Goal: Task Accomplishment & Management: Complete application form

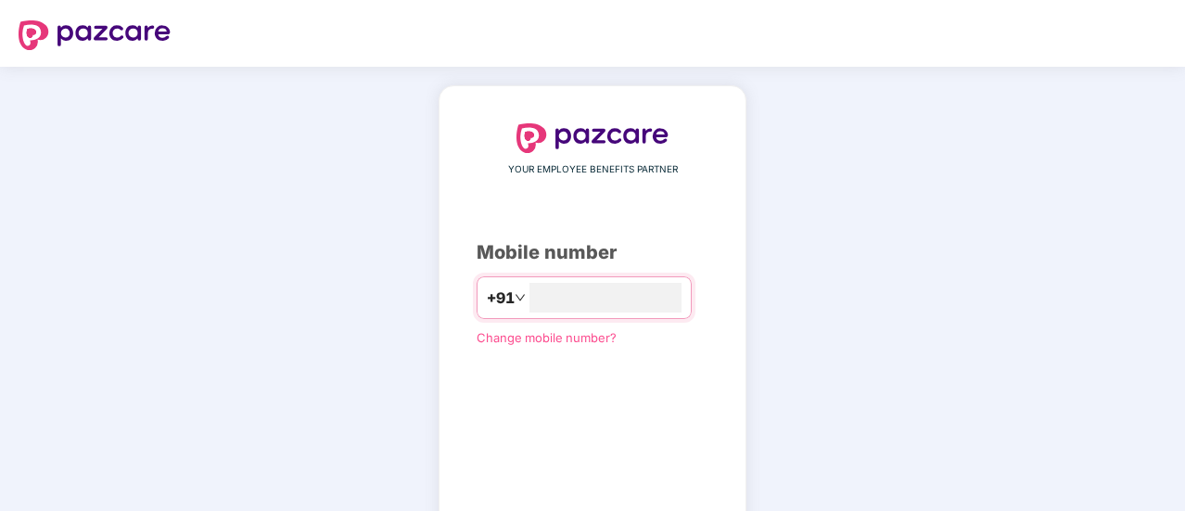
scroll to position [102, 0]
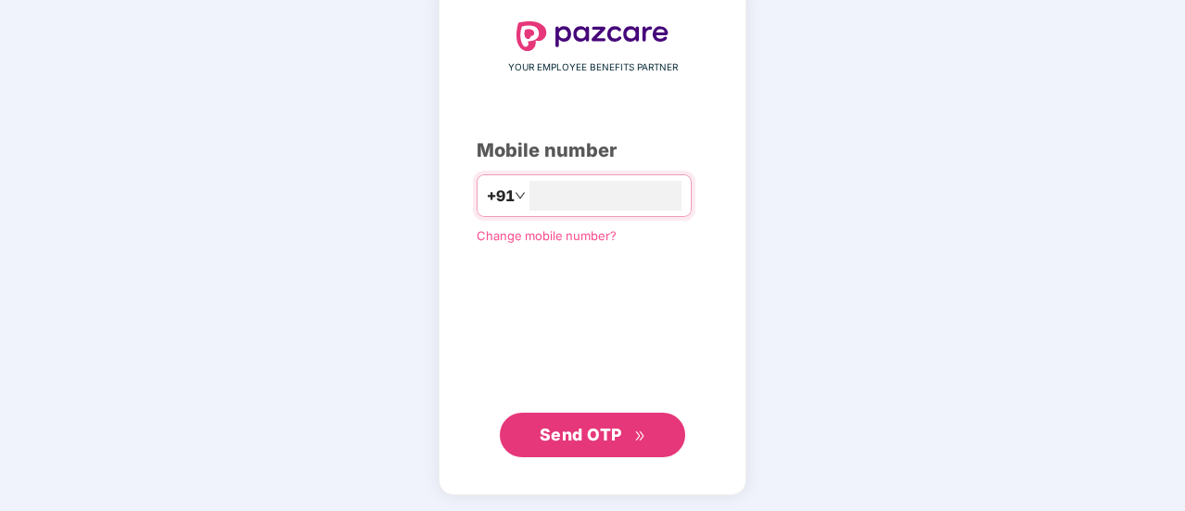
type input "**********"
click at [565, 436] on span "Send OTP" at bounding box center [580, 433] width 82 height 19
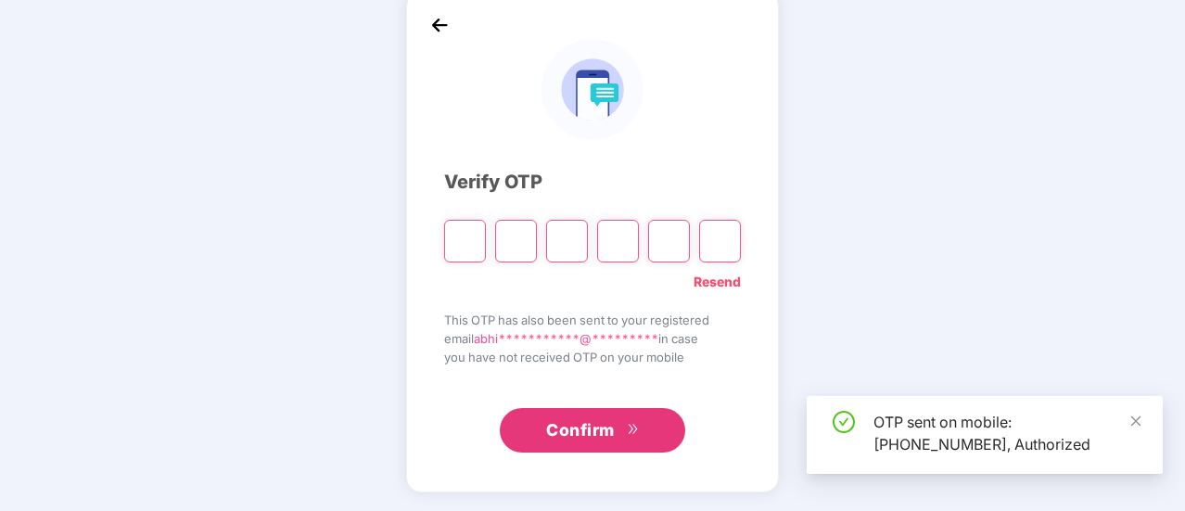
scroll to position [93, 0]
type input "*"
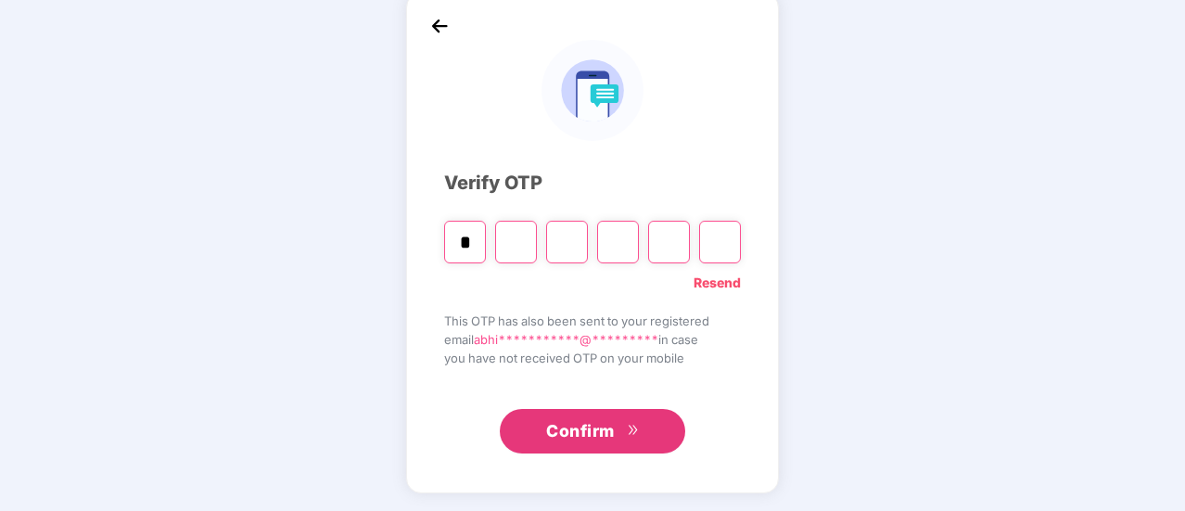
type input "*"
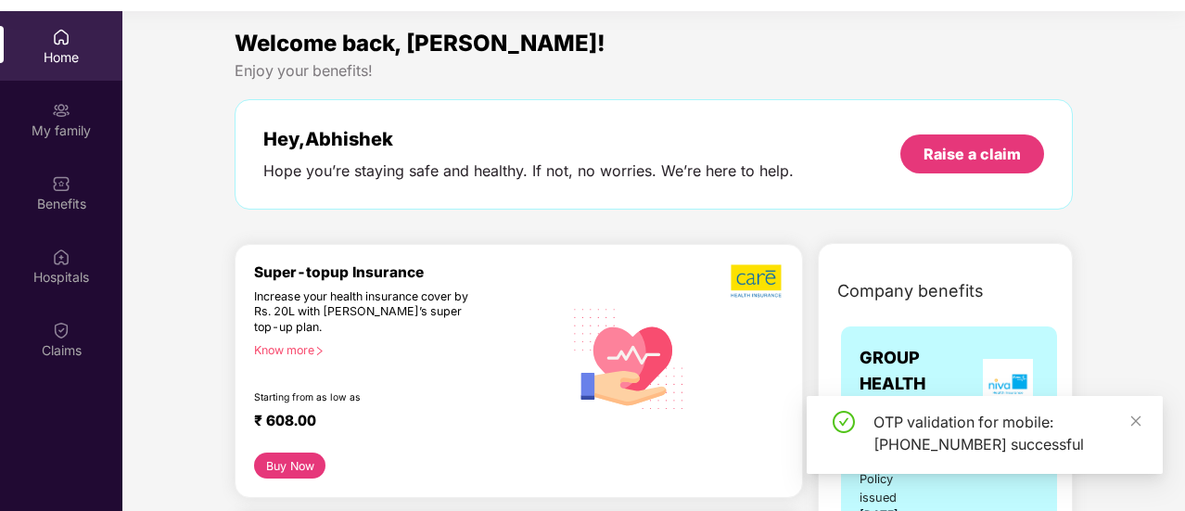
click at [1142, 421] on div "OTP validation for mobile: +917090220901 successful" at bounding box center [984, 435] width 356 height 78
click at [1135, 422] on icon "close" at bounding box center [1135, 420] width 13 height 13
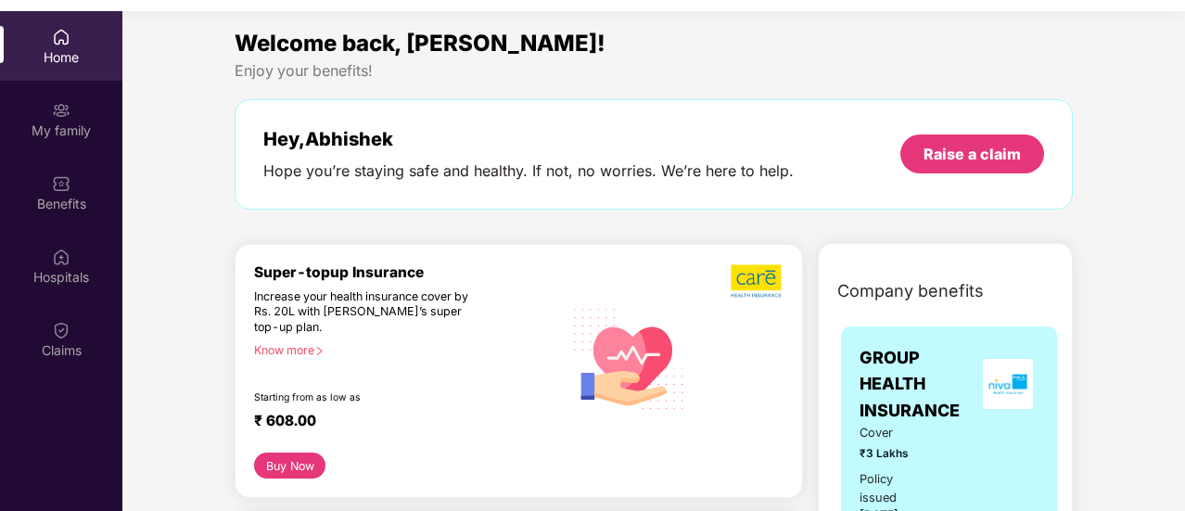
scroll to position [104, 0]
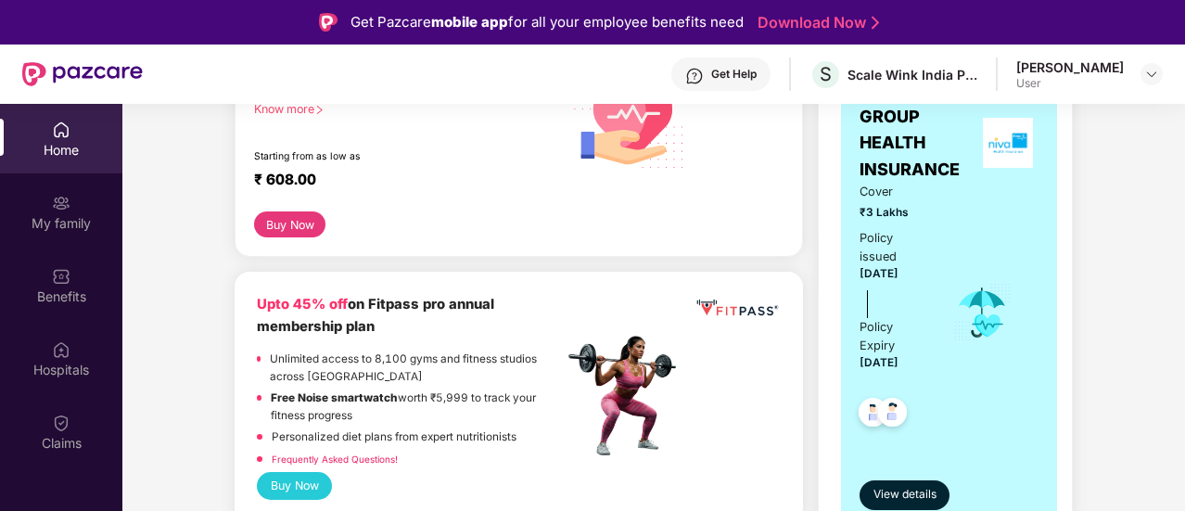
scroll to position [371, 0]
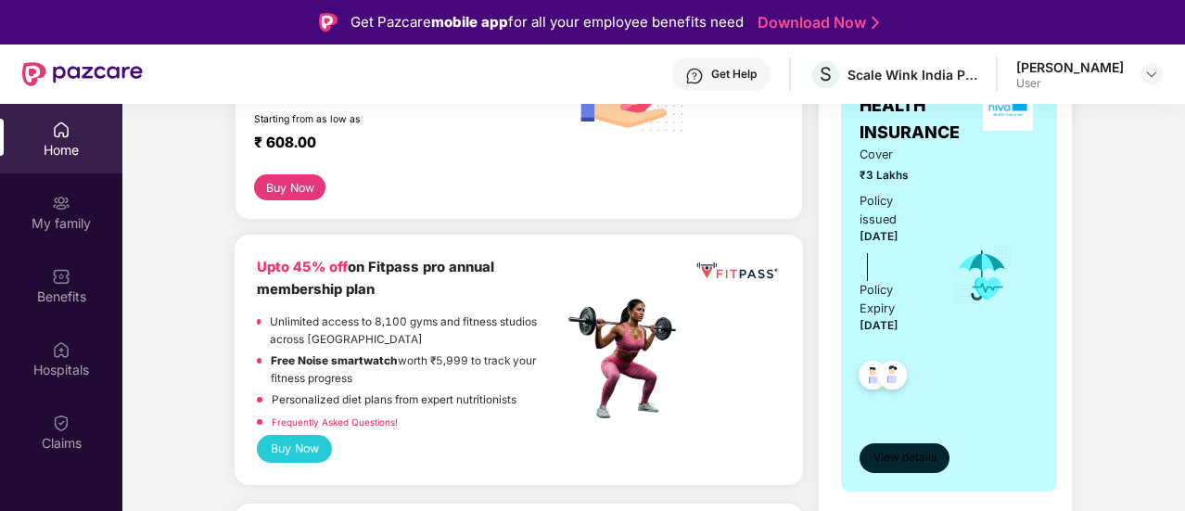
click at [894, 449] on span "View details" at bounding box center [904, 458] width 63 height 18
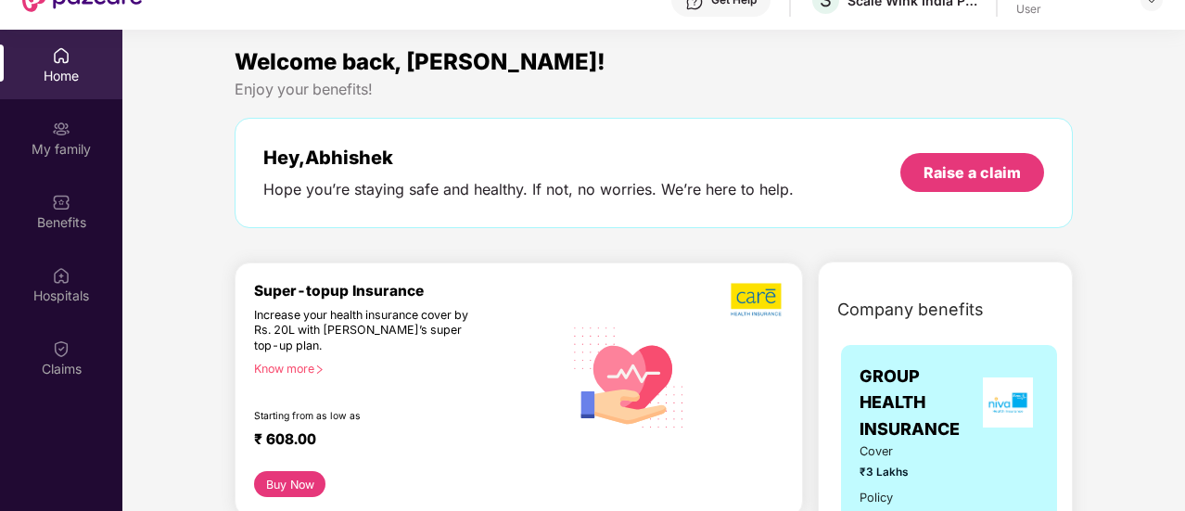
scroll to position [104, 0]
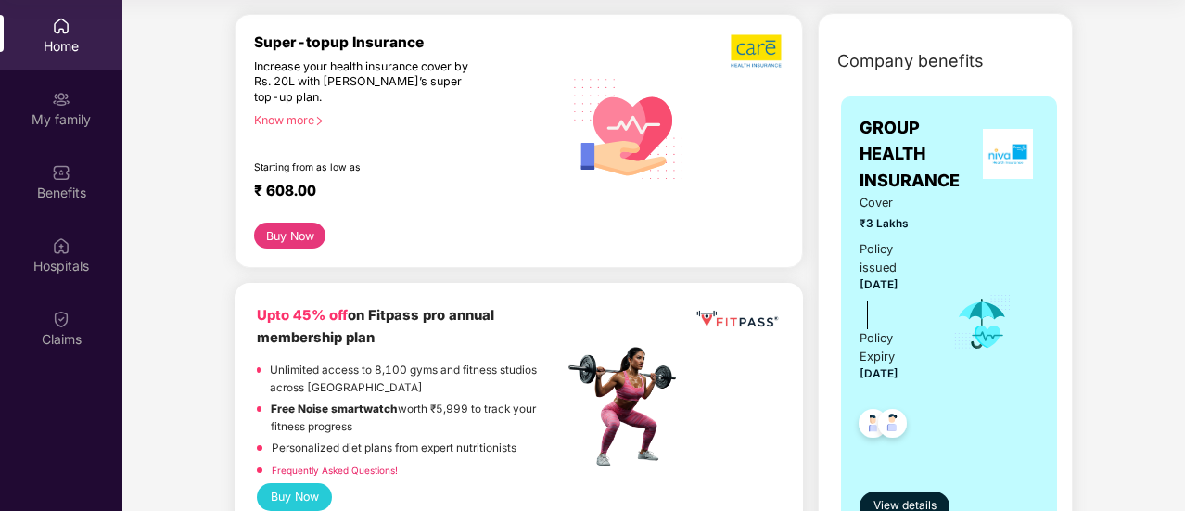
scroll to position [222, 0]
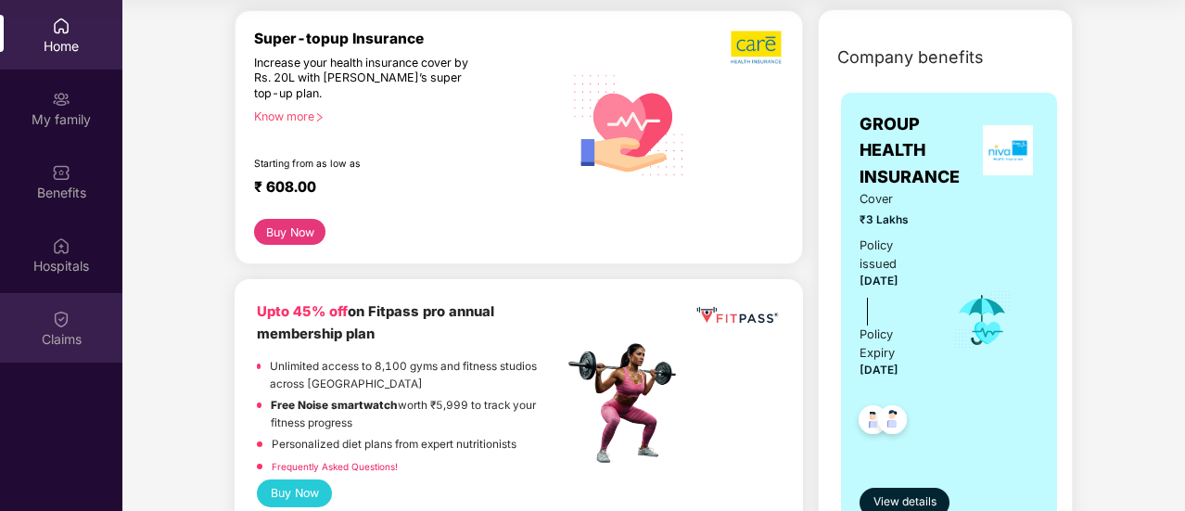
click at [60, 335] on div "Claims" at bounding box center [61, 339] width 122 height 19
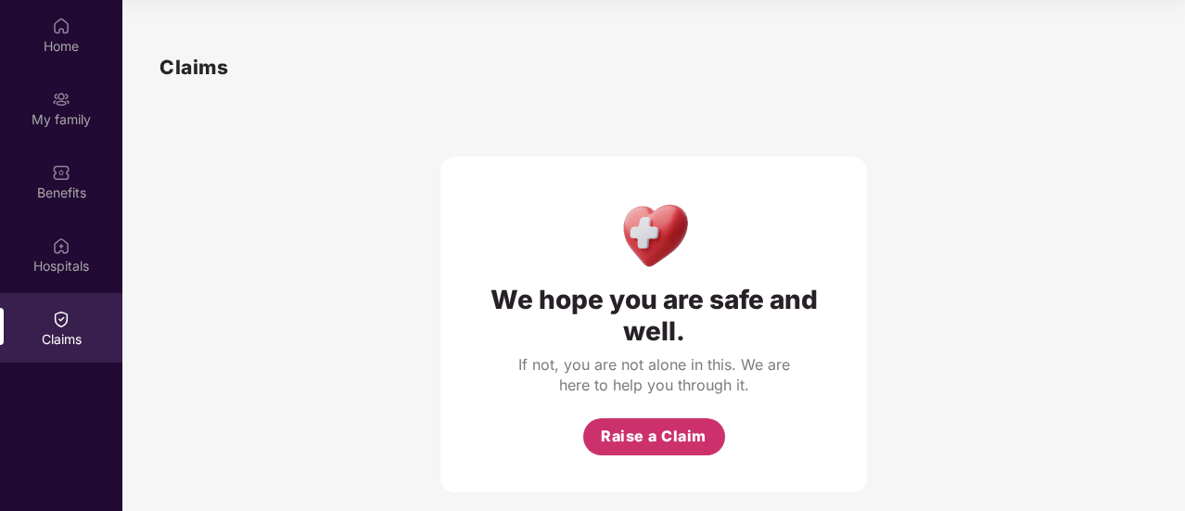
click at [666, 435] on span "Raise a Claim" at bounding box center [654, 436] width 106 height 23
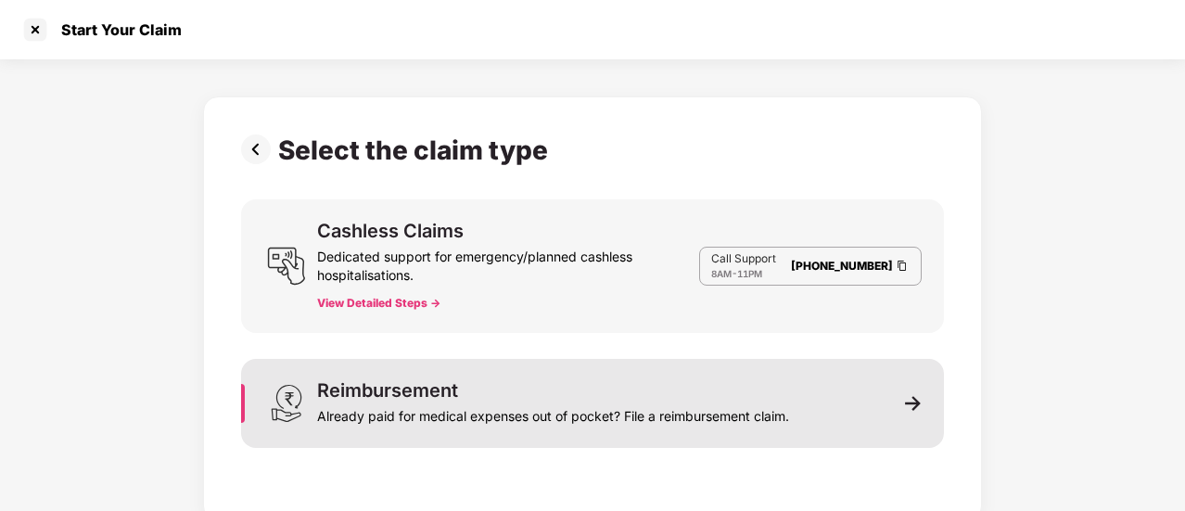
click at [907, 404] on img at bounding box center [913, 403] width 17 height 17
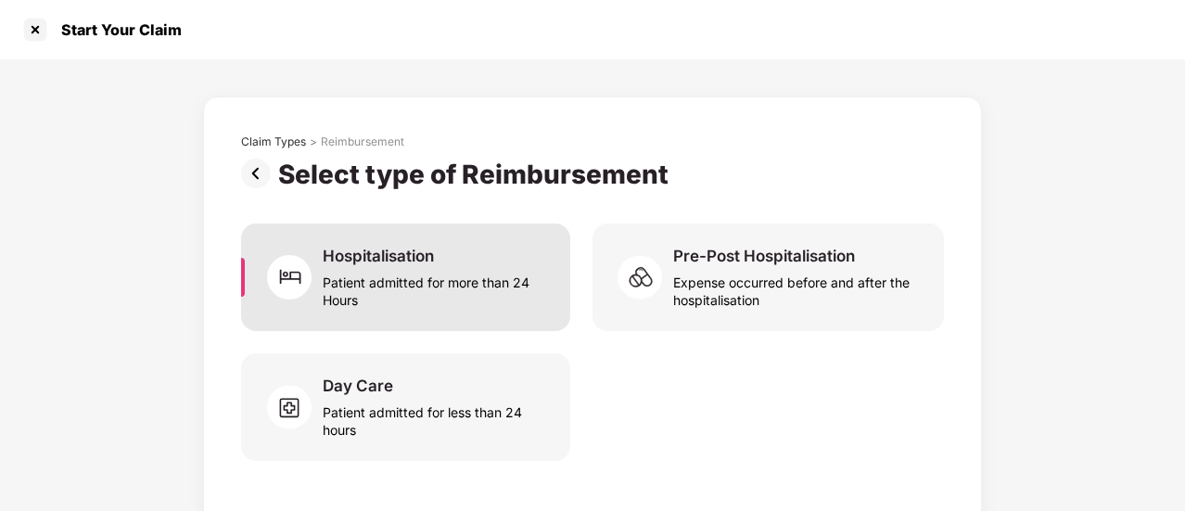
click at [508, 305] on div "Patient admitted for more than 24 Hours" at bounding box center [435, 287] width 225 height 43
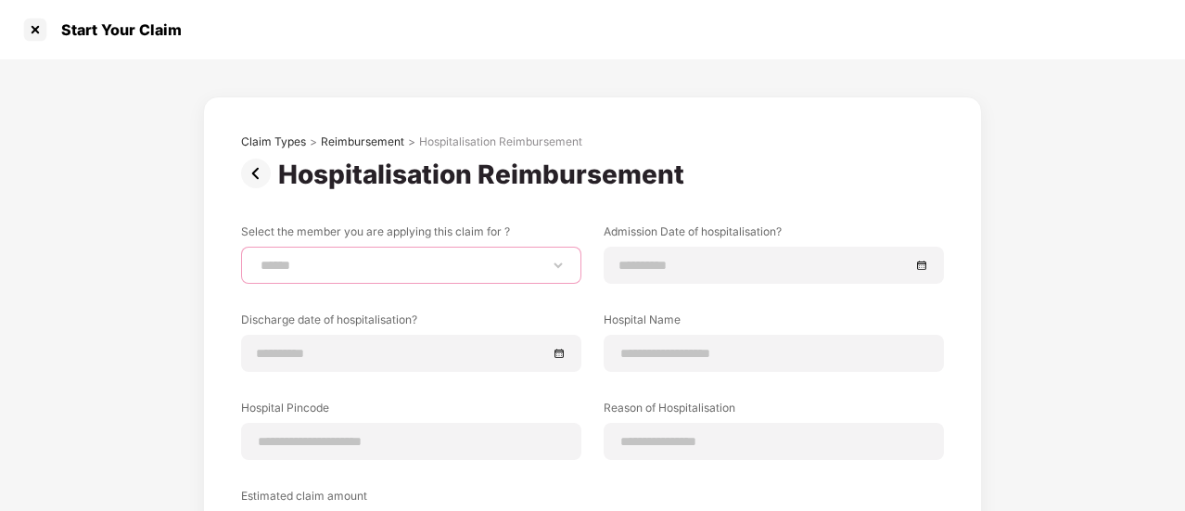
click at [453, 264] on select "**********" at bounding box center [411, 265] width 309 height 15
select select "**********"
click at [257, 258] on select "**********" at bounding box center [411, 265] width 309 height 15
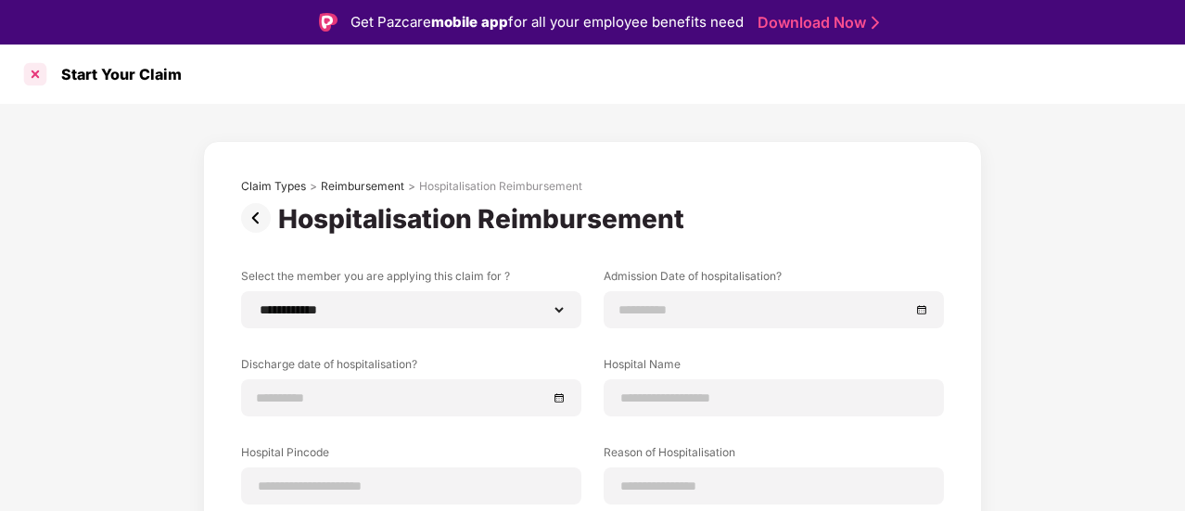
click at [38, 75] on div at bounding box center [35, 74] width 30 height 30
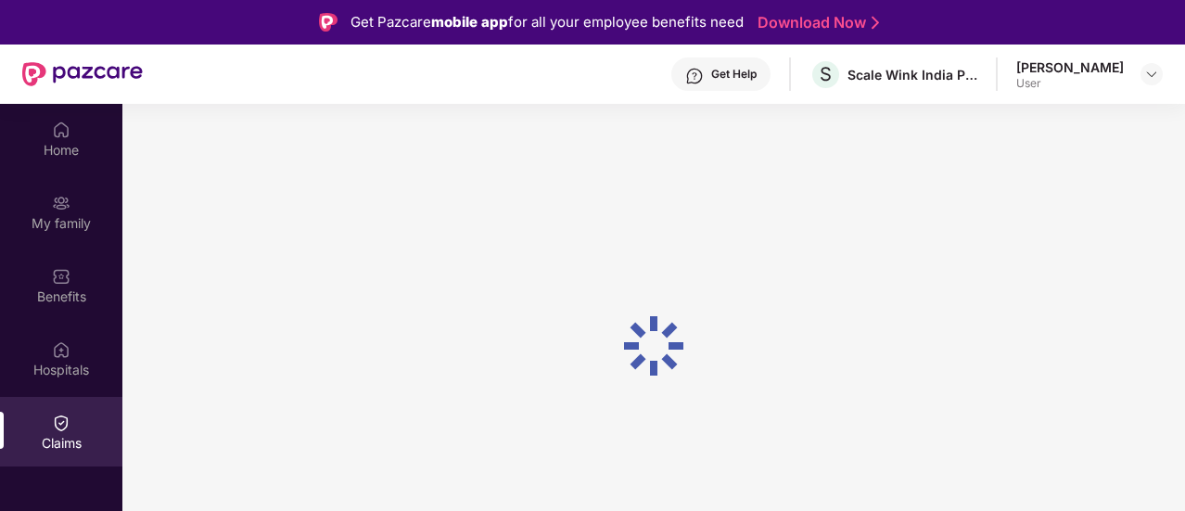
scroll to position [104, 0]
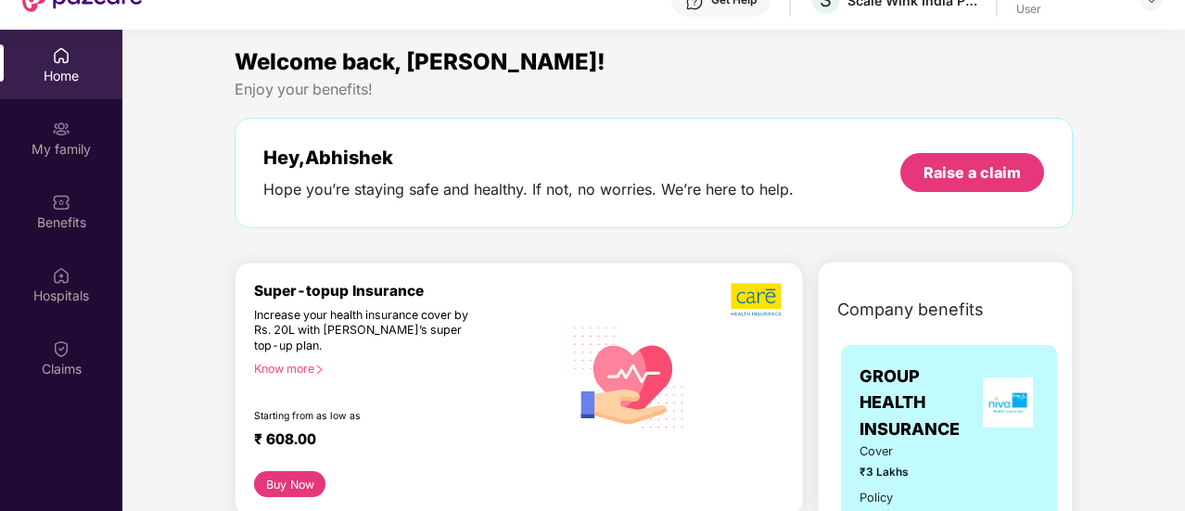
scroll to position [104, 0]
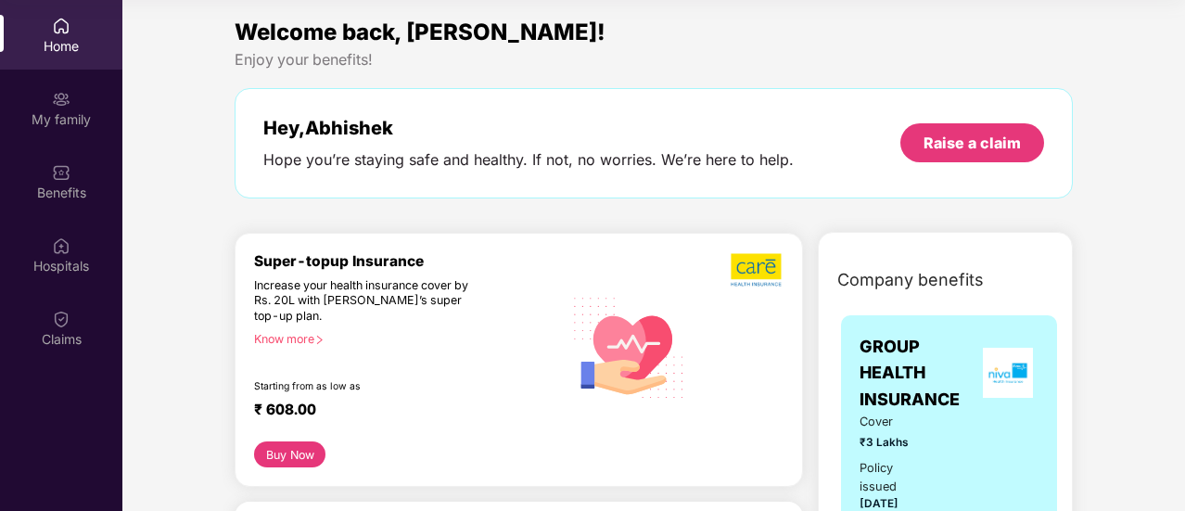
click at [119, 201] on div "Benefits" at bounding box center [61, 193] width 122 height 19
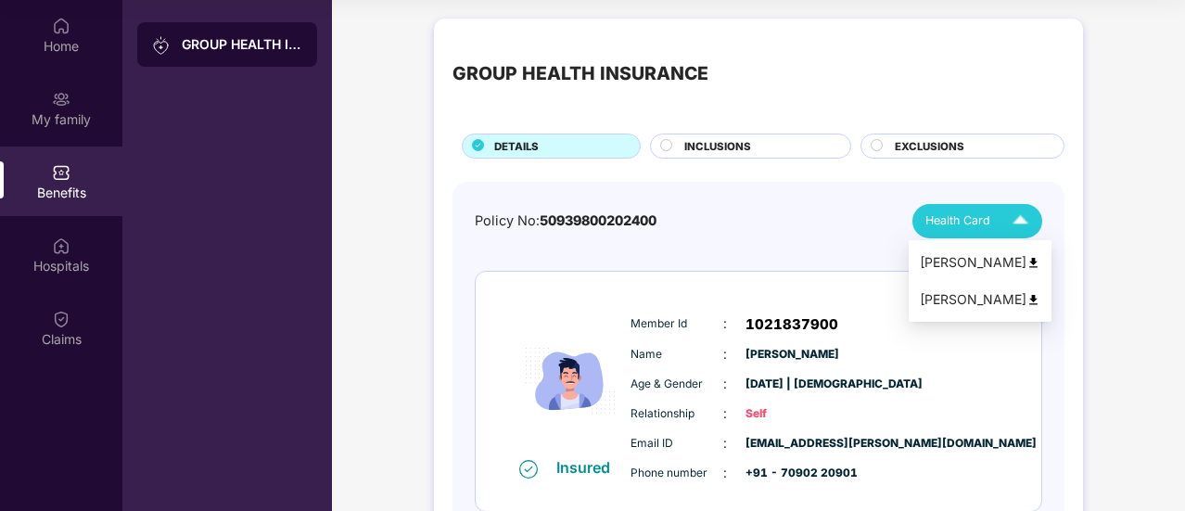
click at [1019, 212] on img at bounding box center [1020, 221] width 32 height 32
click at [970, 296] on div "[PERSON_NAME]" at bounding box center [979, 299] width 120 height 20
click at [945, 260] on div "[PERSON_NAME]" at bounding box center [979, 262] width 120 height 20
click at [970, 222] on span "Health Card" at bounding box center [957, 220] width 65 height 19
click at [951, 296] on div "[PERSON_NAME]" at bounding box center [979, 299] width 120 height 20
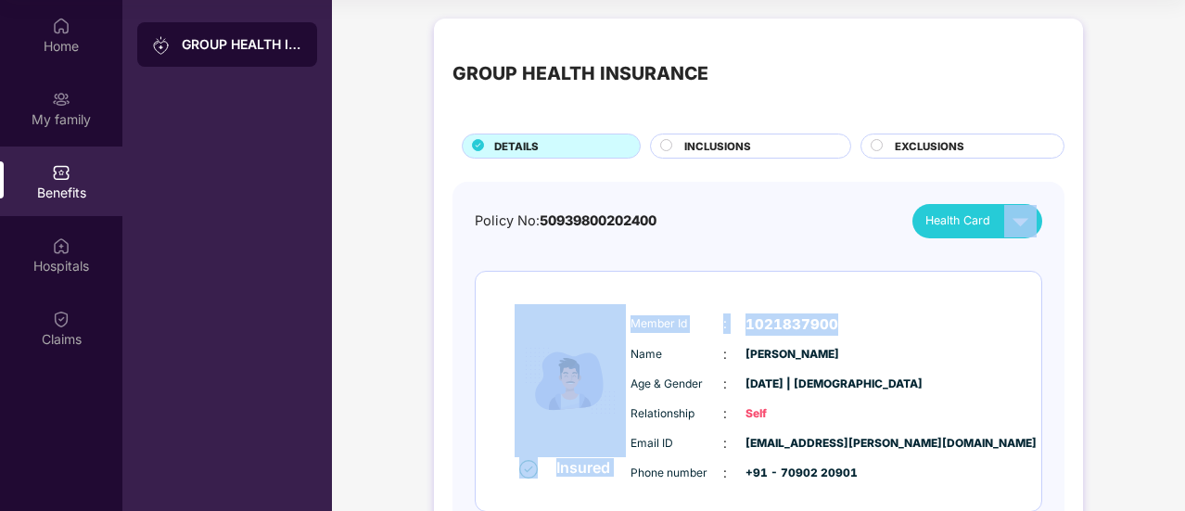
drag, startPoint x: 1182, startPoint y: 220, endPoint x: 1181, endPoint y: 318, distance: 98.3
click at [1181, 318] on div "GROUP HEALTH INSURANCE DETAILS INCLUSIONS EXCLUSIONS Policy No: 50939800202400 …" at bounding box center [758, 452] width 853 height 887
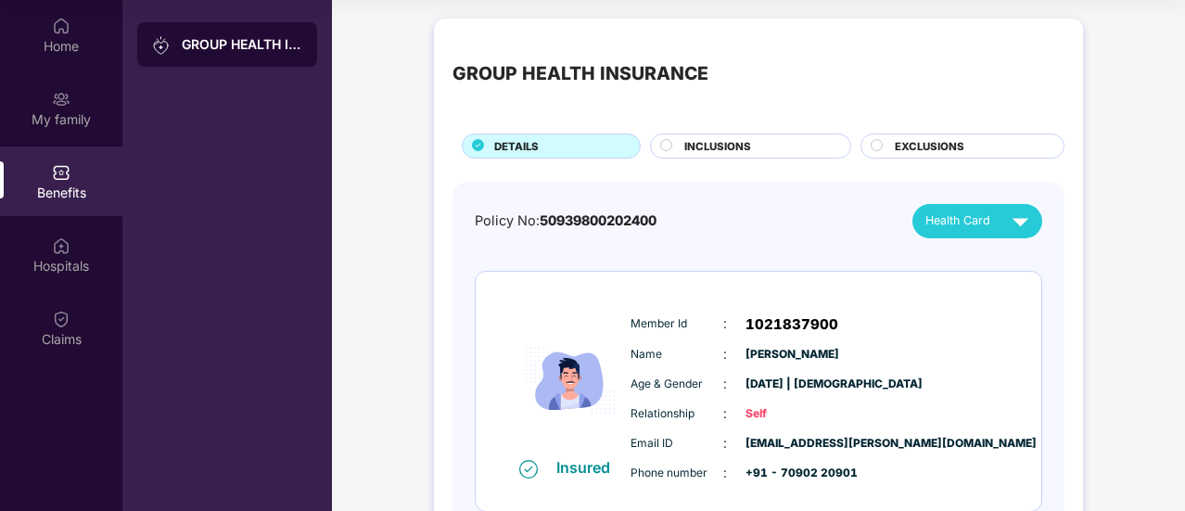
click at [921, 353] on div "Name : [PERSON_NAME]" at bounding box center [814, 354] width 368 height 20
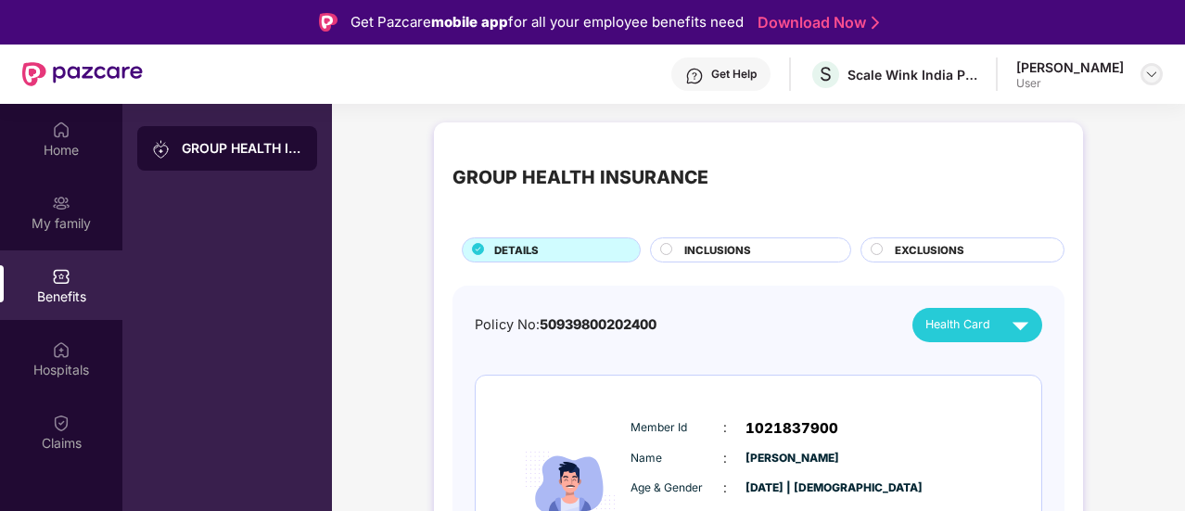
click at [1151, 81] on img at bounding box center [1151, 74] width 15 height 15
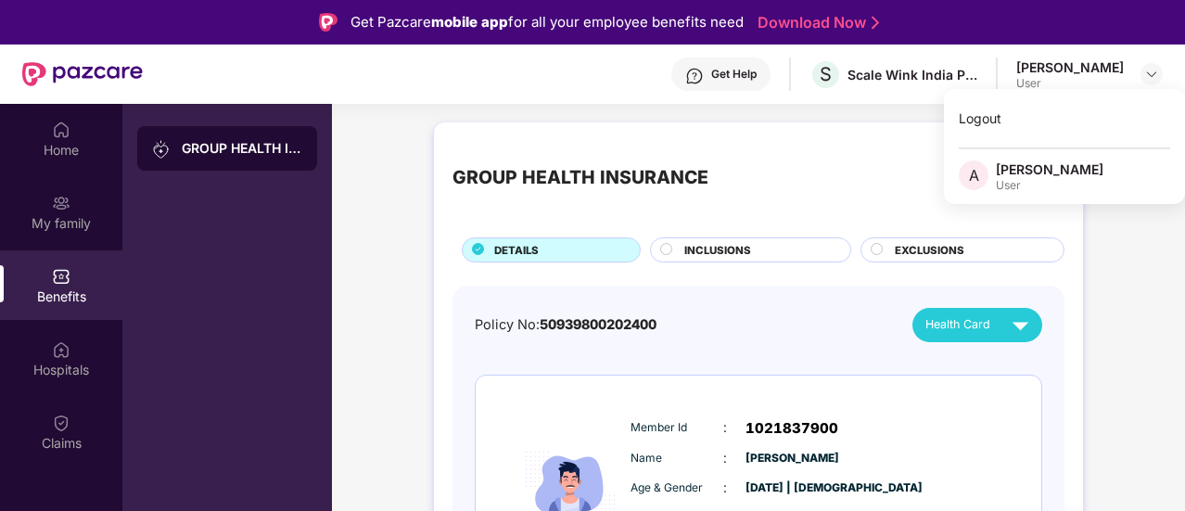
click at [882, 144] on div "GROUP HEALTH INSURANCE" at bounding box center [758, 178] width 612 height 74
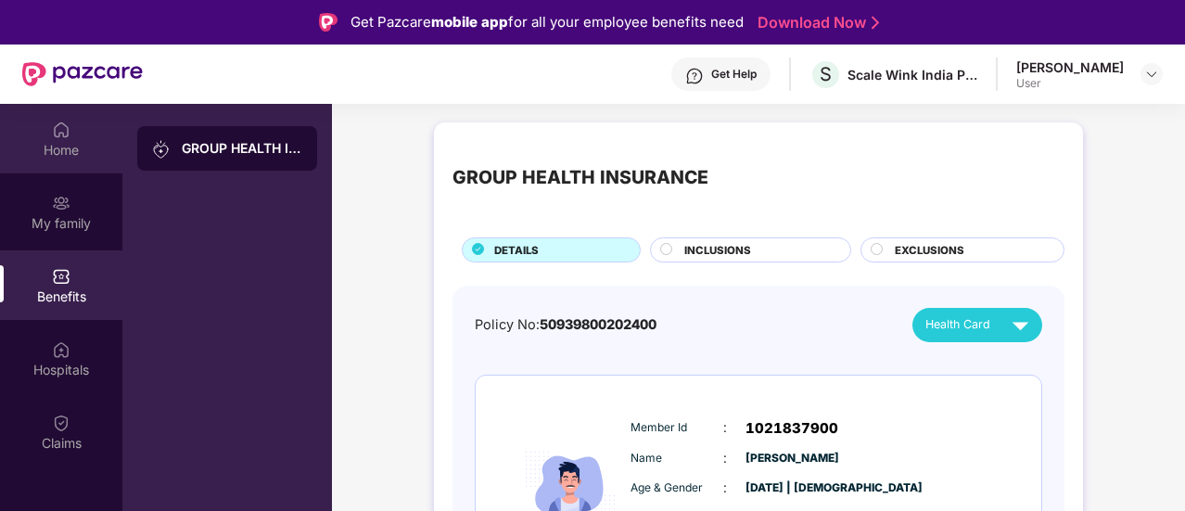
click at [57, 148] on div "Home" at bounding box center [61, 150] width 122 height 19
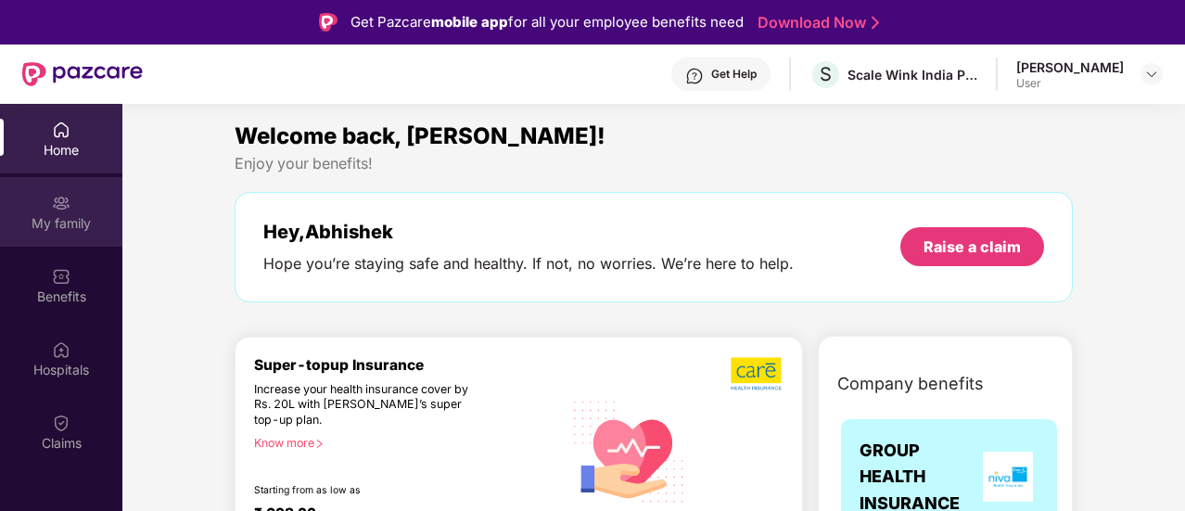
click at [53, 200] on img at bounding box center [61, 203] width 19 height 19
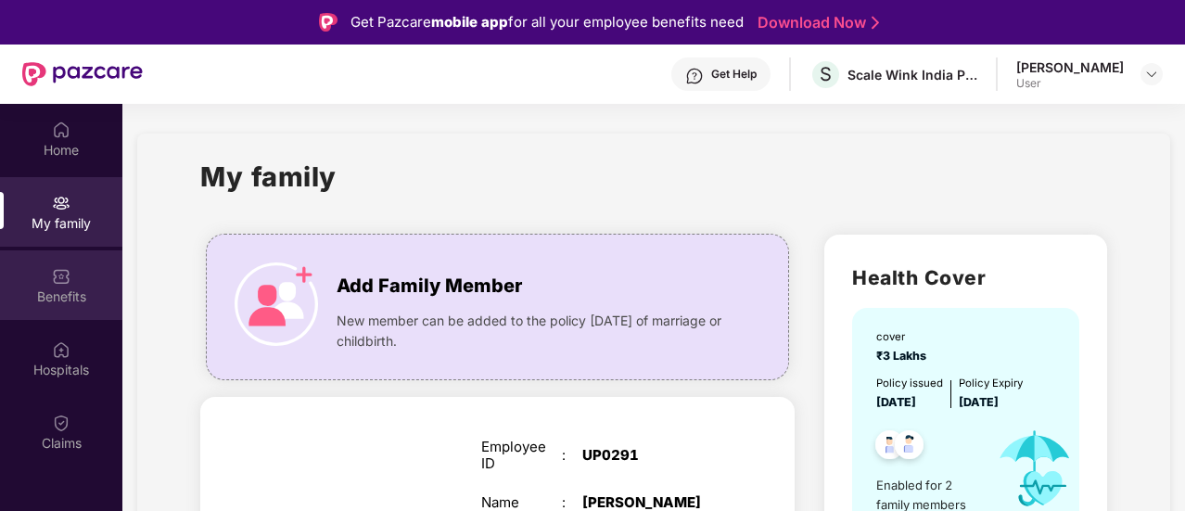
click at [63, 278] on img at bounding box center [61, 276] width 19 height 19
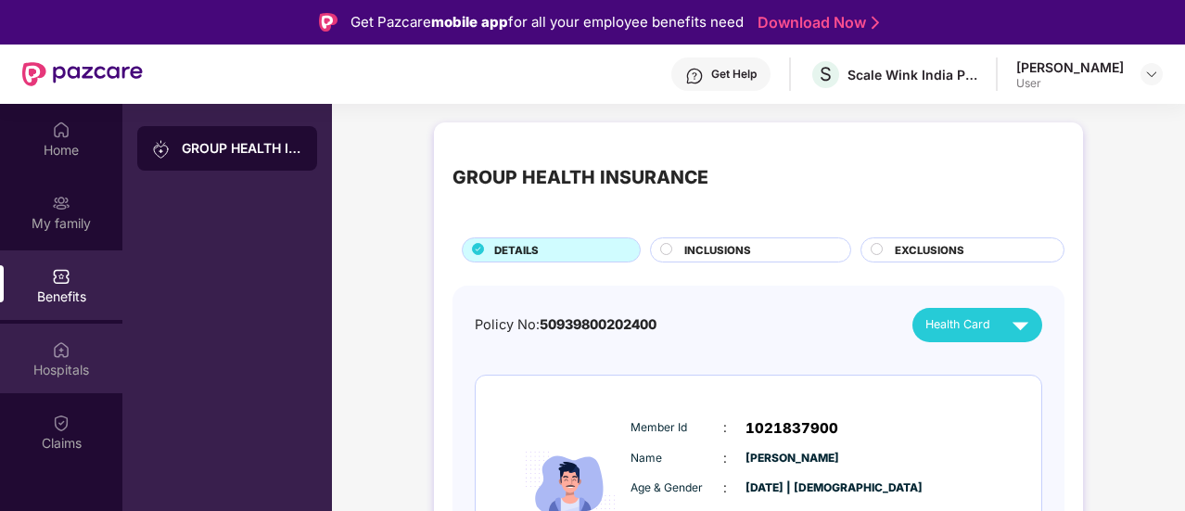
click at [57, 355] on img at bounding box center [61, 349] width 19 height 19
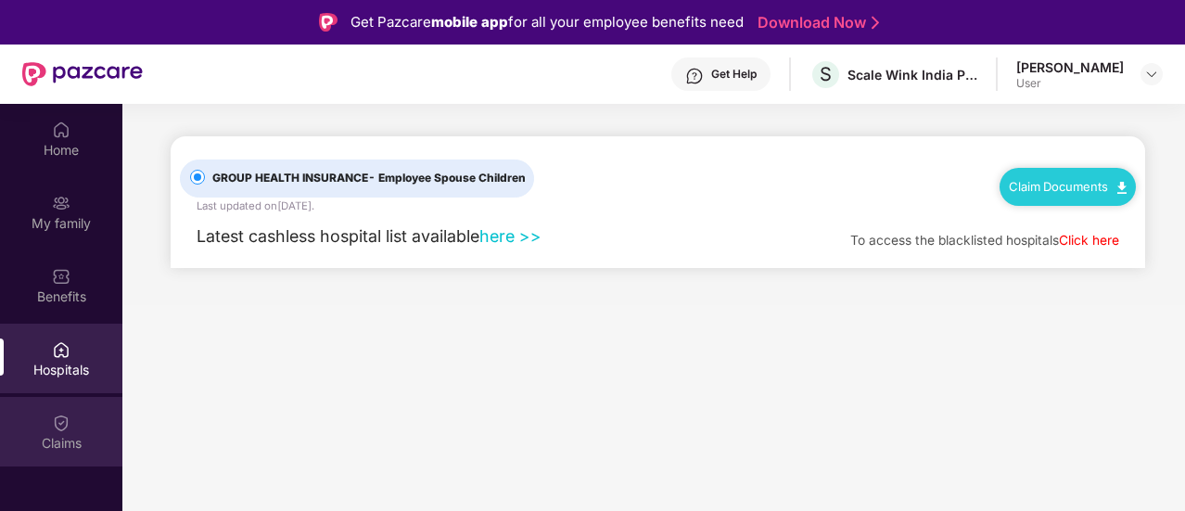
click at [57, 418] on img at bounding box center [61, 422] width 19 height 19
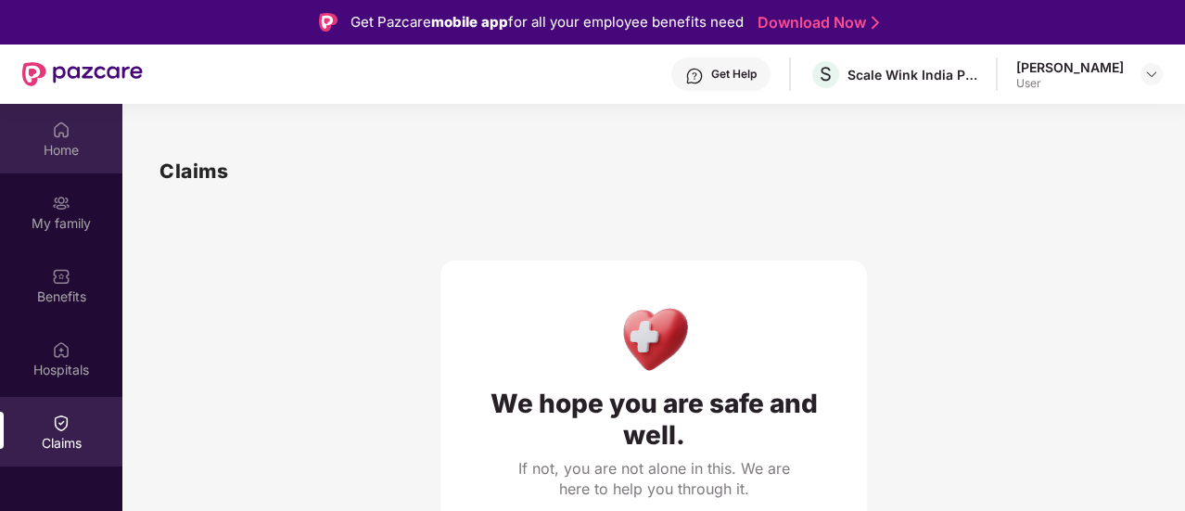
click at [51, 139] on div "Home" at bounding box center [61, 139] width 122 height 70
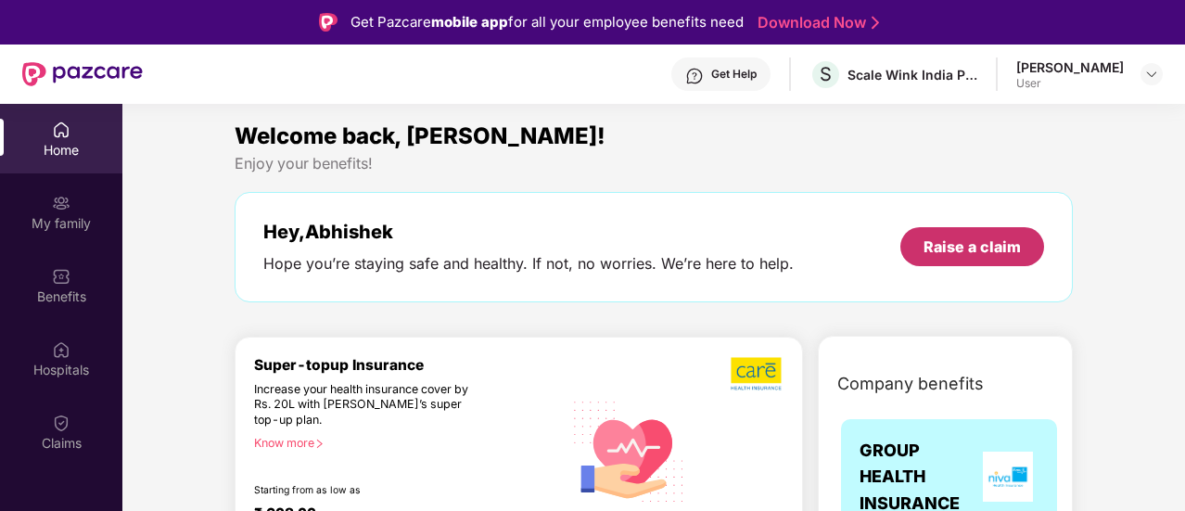
click at [953, 249] on div "Raise a claim" at bounding box center [971, 246] width 97 height 20
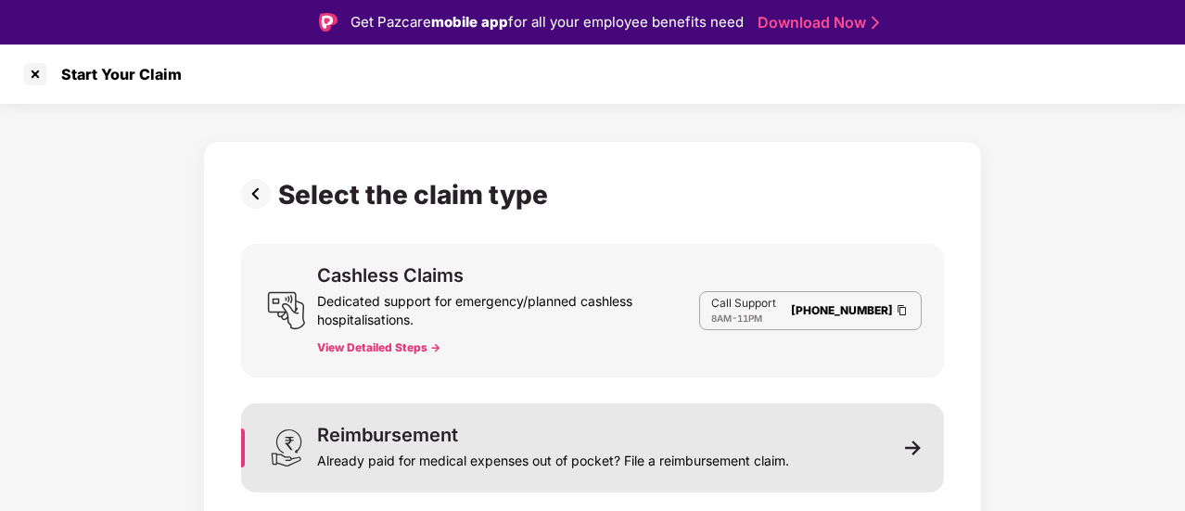
click at [425, 426] on div "Reimbursement" at bounding box center [387, 434] width 141 height 19
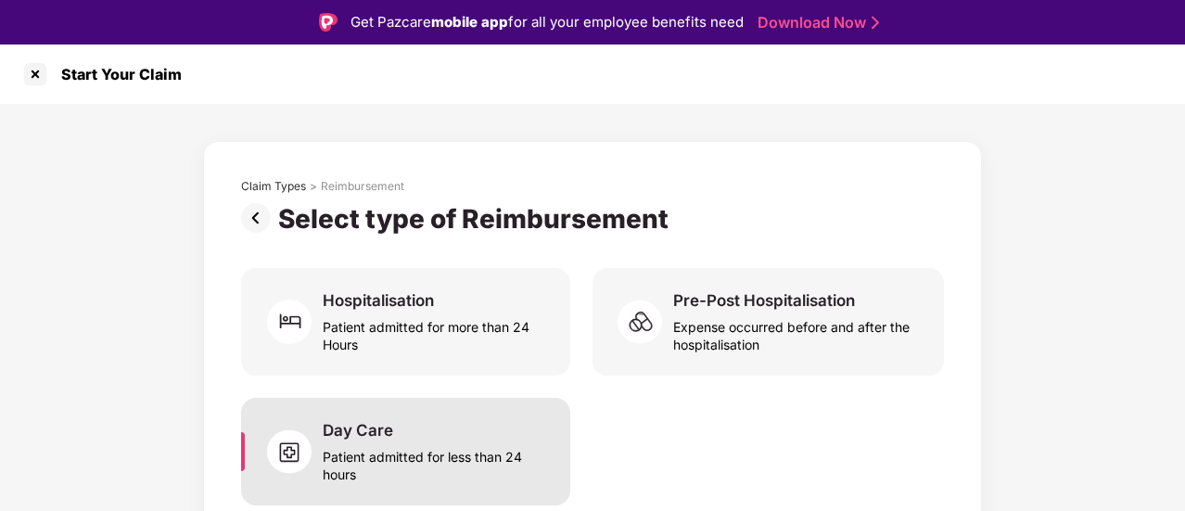
click at [399, 446] on div "Patient admitted for less than 24 hours" at bounding box center [435, 461] width 225 height 43
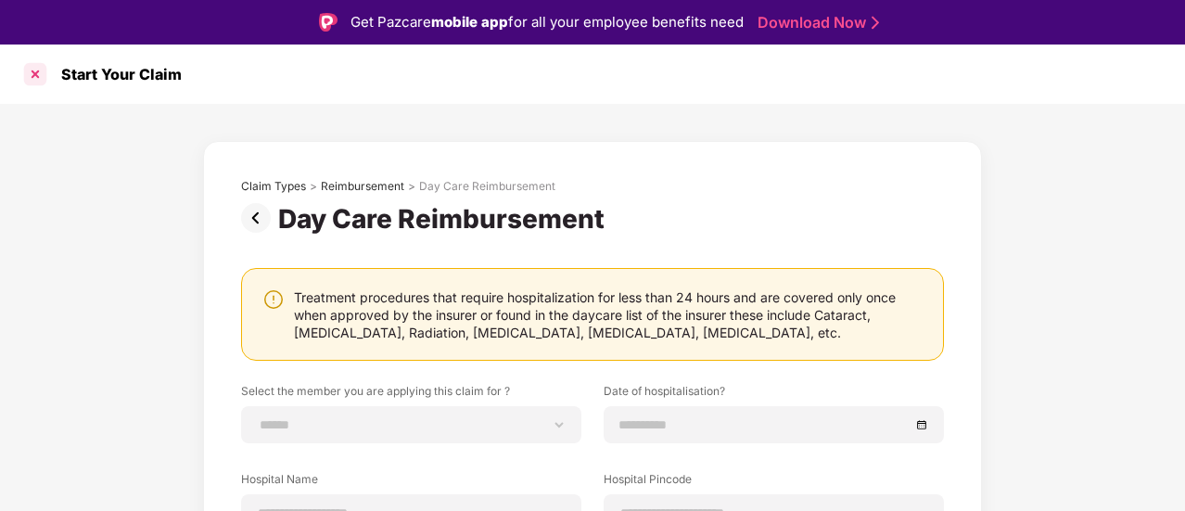
click at [33, 74] on div at bounding box center [35, 74] width 30 height 30
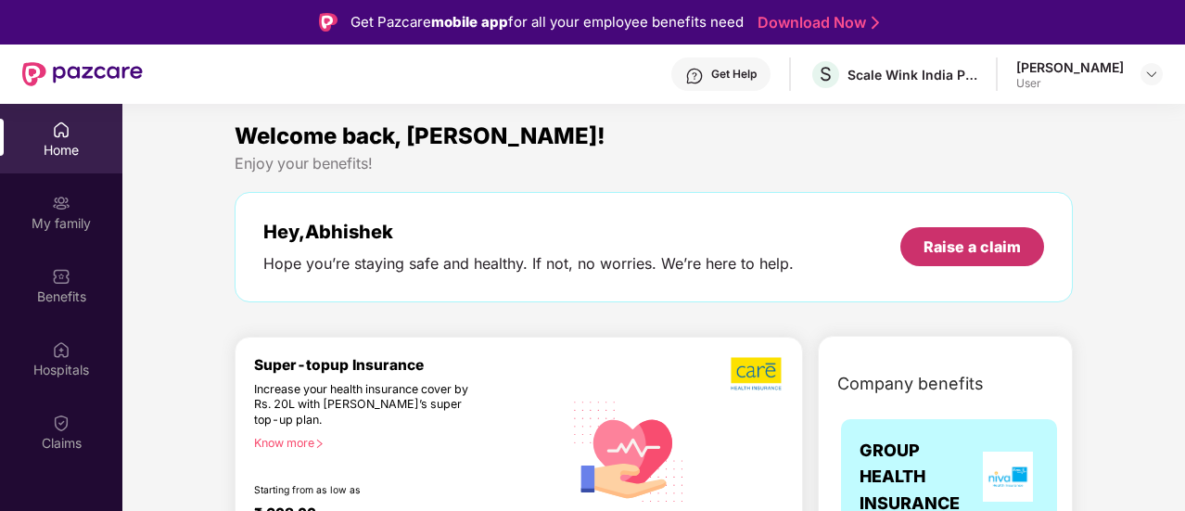
click at [949, 253] on div "Raise a claim" at bounding box center [971, 246] width 97 height 20
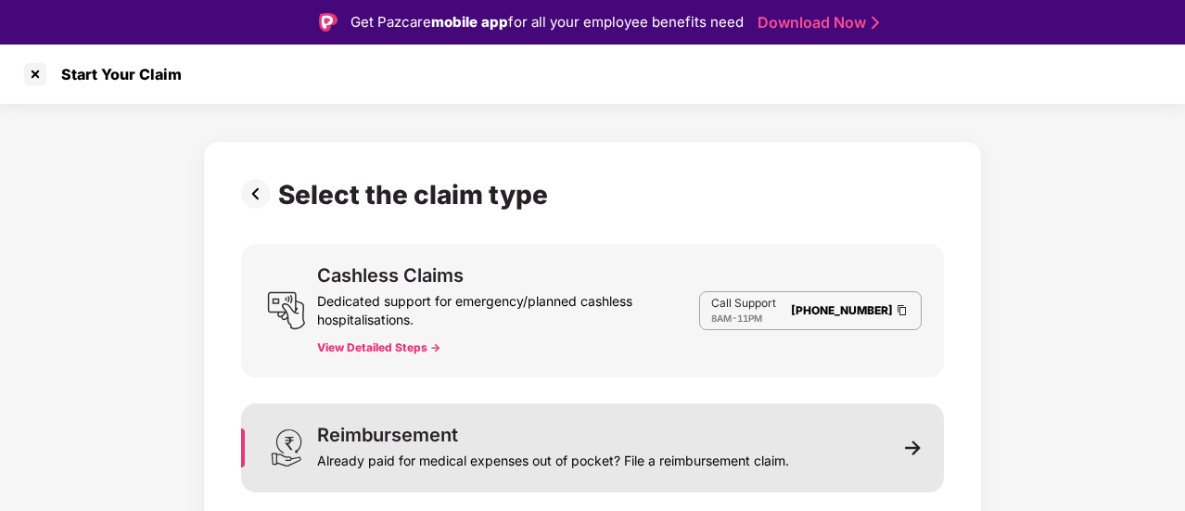
click at [580, 454] on div "Already paid for medical expenses out of pocket? File a reimbursement claim." at bounding box center [553, 457] width 472 height 26
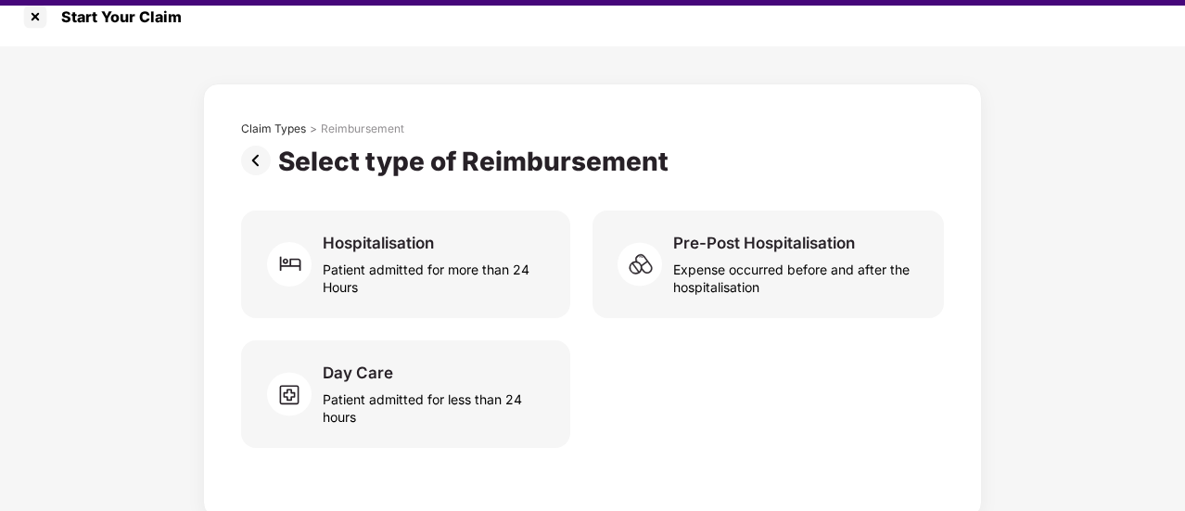
scroll to position [44, 0]
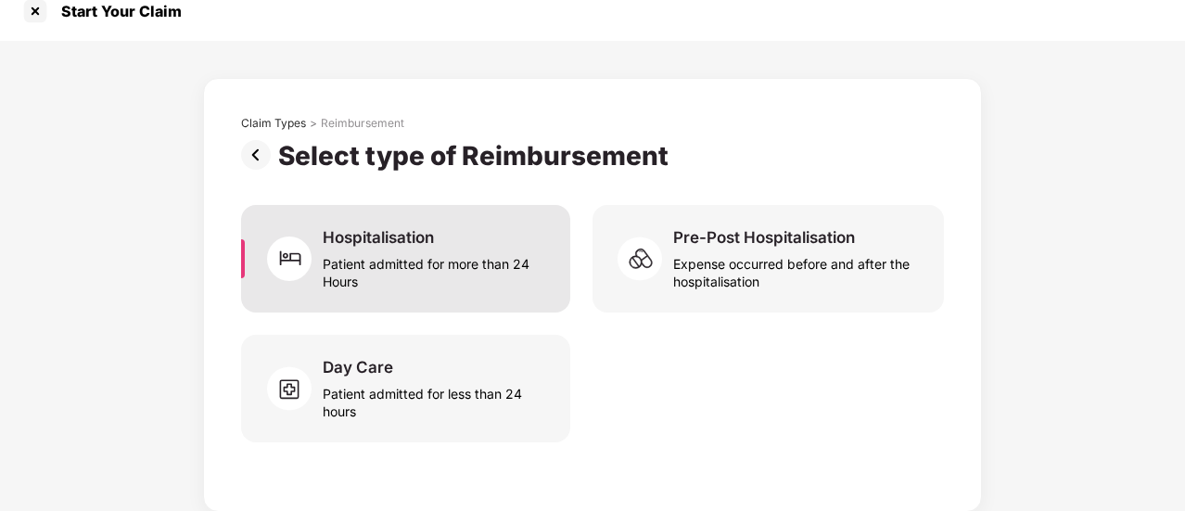
click at [415, 264] on div "Patient admitted for more than 24 Hours" at bounding box center [435, 268] width 225 height 43
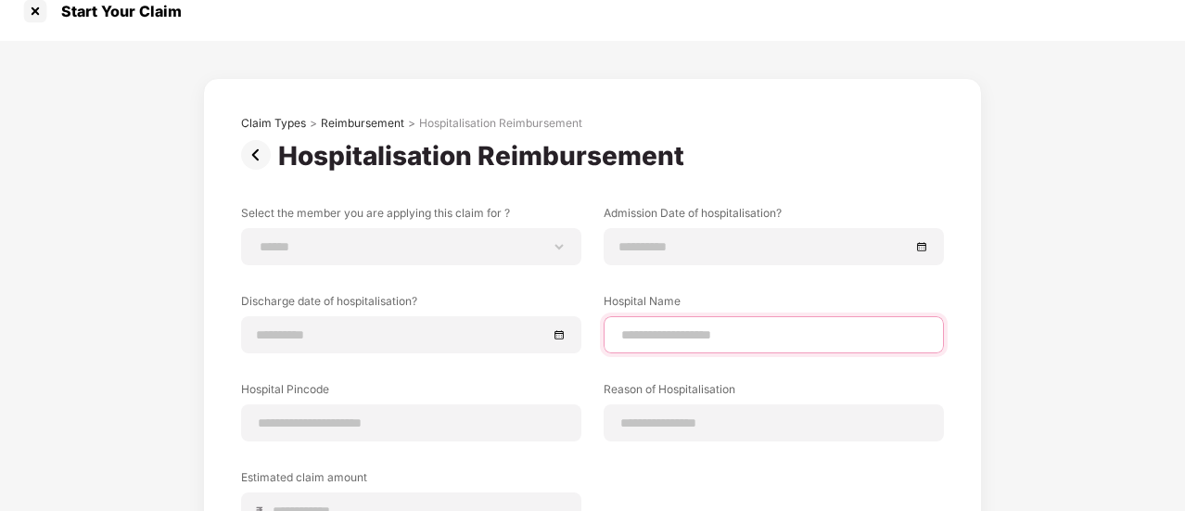
click at [679, 326] on input at bounding box center [773, 334] width 309 height 19
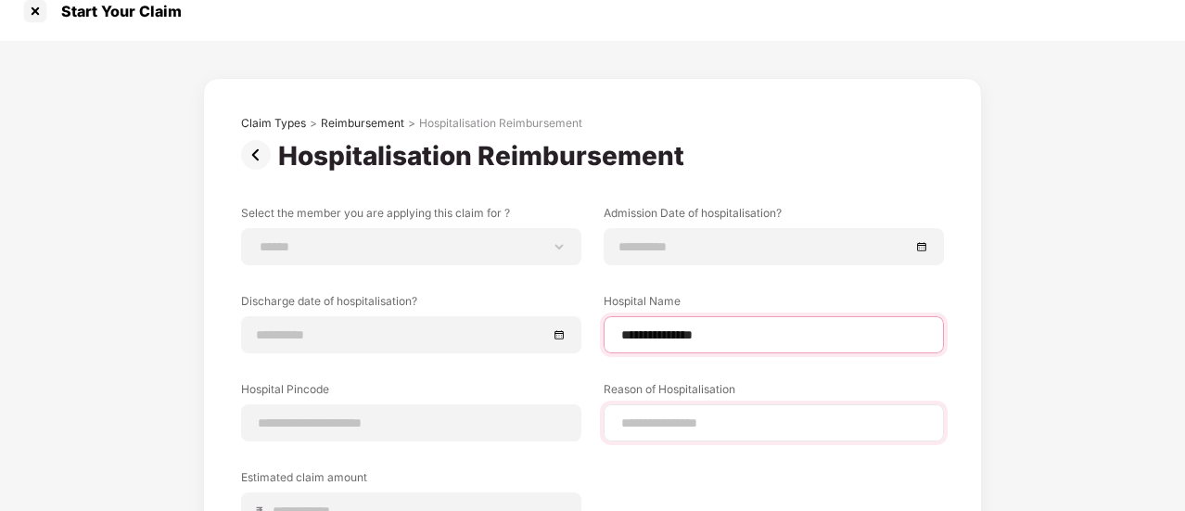
type input "**********"
click at [666, 418] on input at bounding box center [773, 422] width 309 height 19
type input "*"
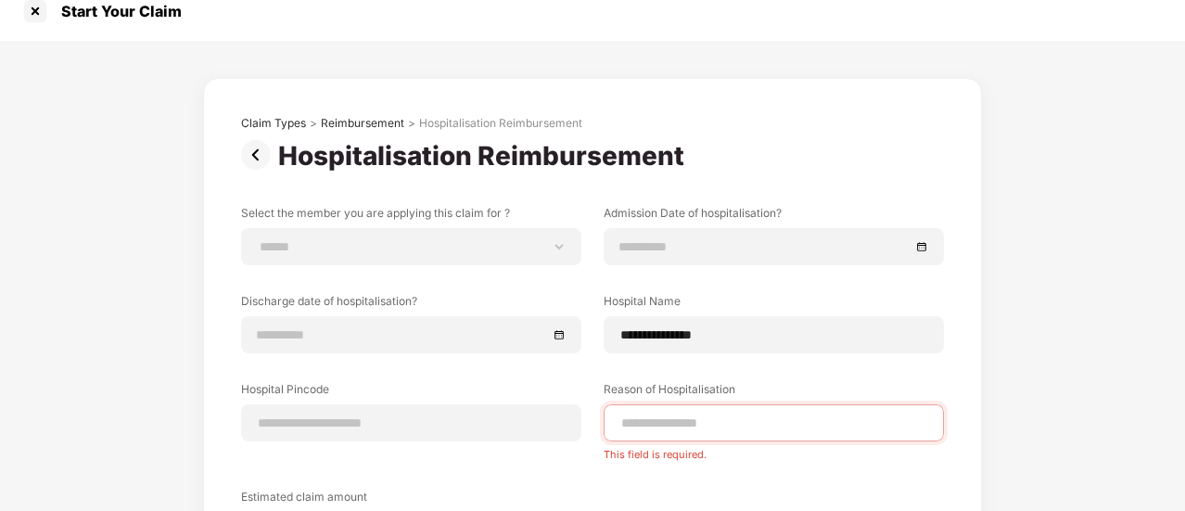
click at [753, 480] on div "**********" at bounding box center [592, 391] width 703 height 372
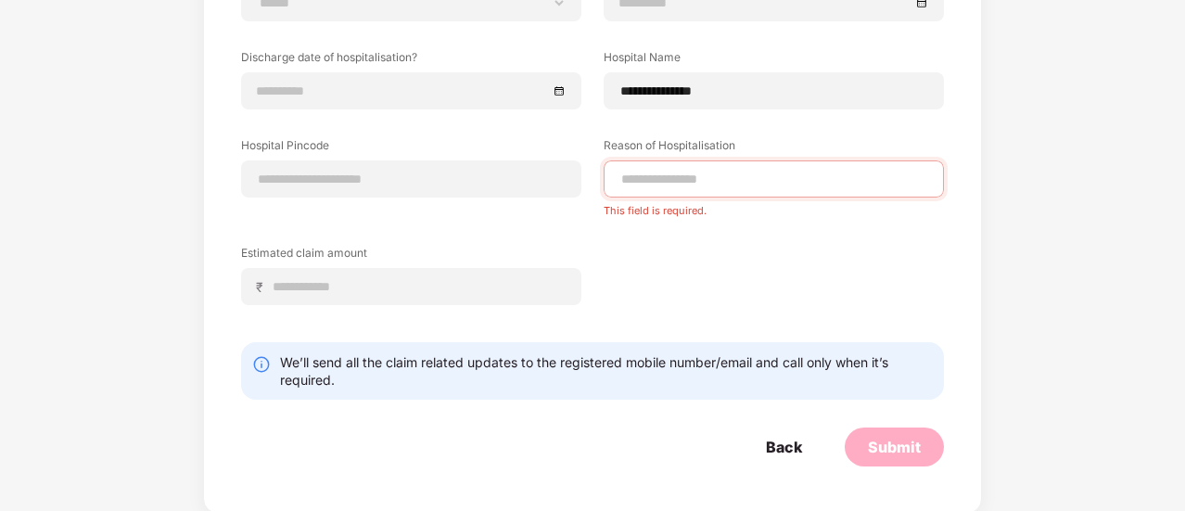
scroll to position [264, 0]
click at [772, 455] on div "Back" at bounding box center [783, 444] width 82 height 39
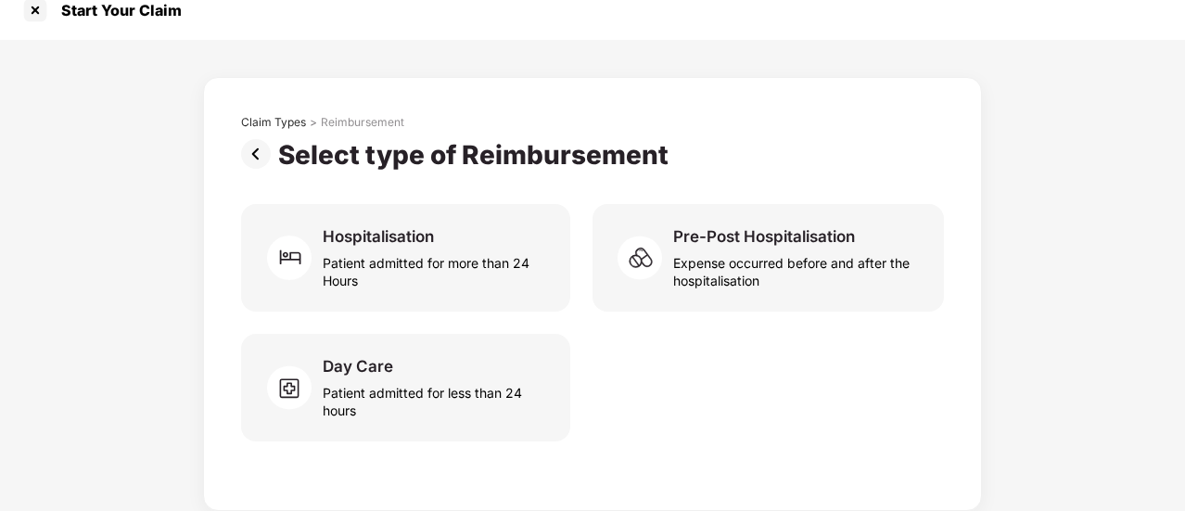
scroll to position [19, 0]
click at [37, 14] on div at bounding box center [35, 11] width 30 height 30
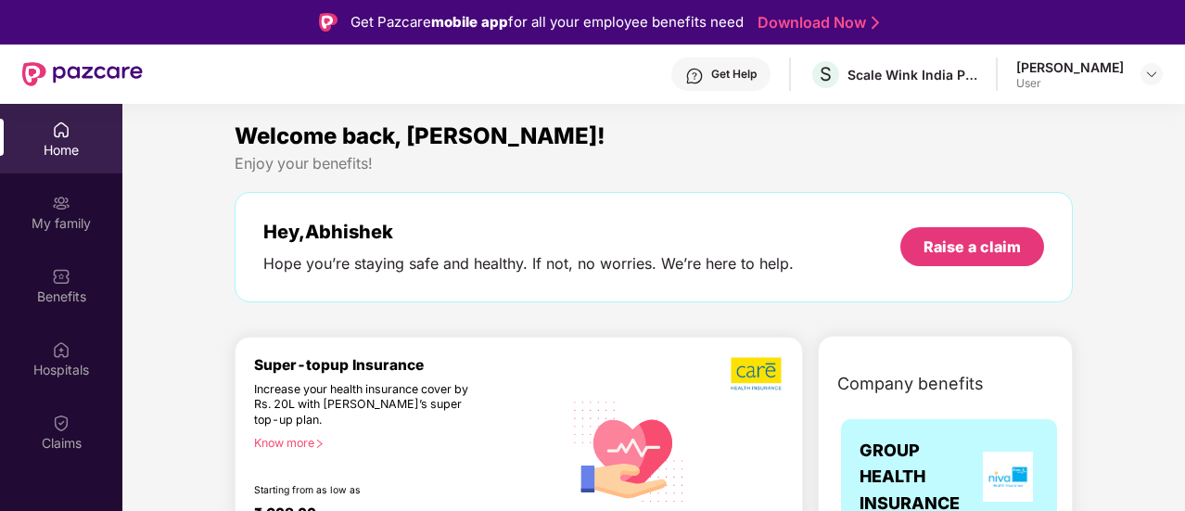
click at [934, 455] on span "GROUP HEALTH INSURANCE" at bounding box center [918, 477] width 118 height 79
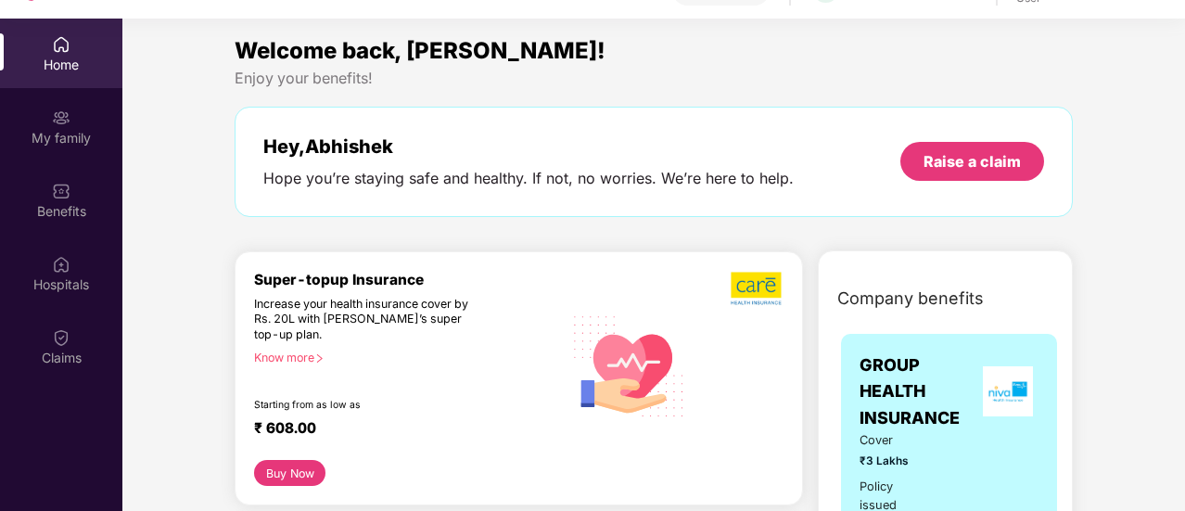
scroll to position [104, 0]
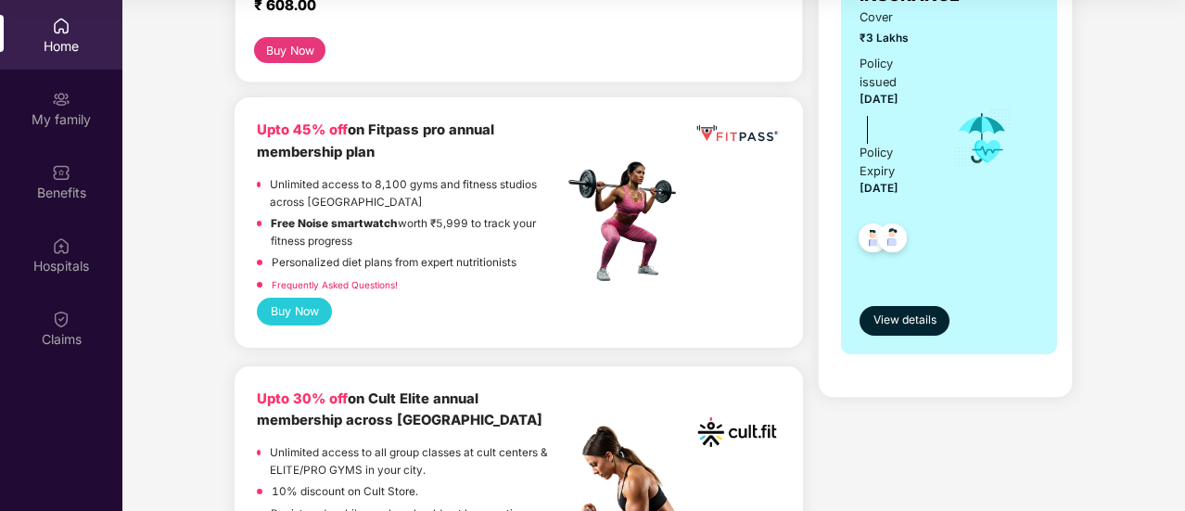
scroll to position [371, 0]
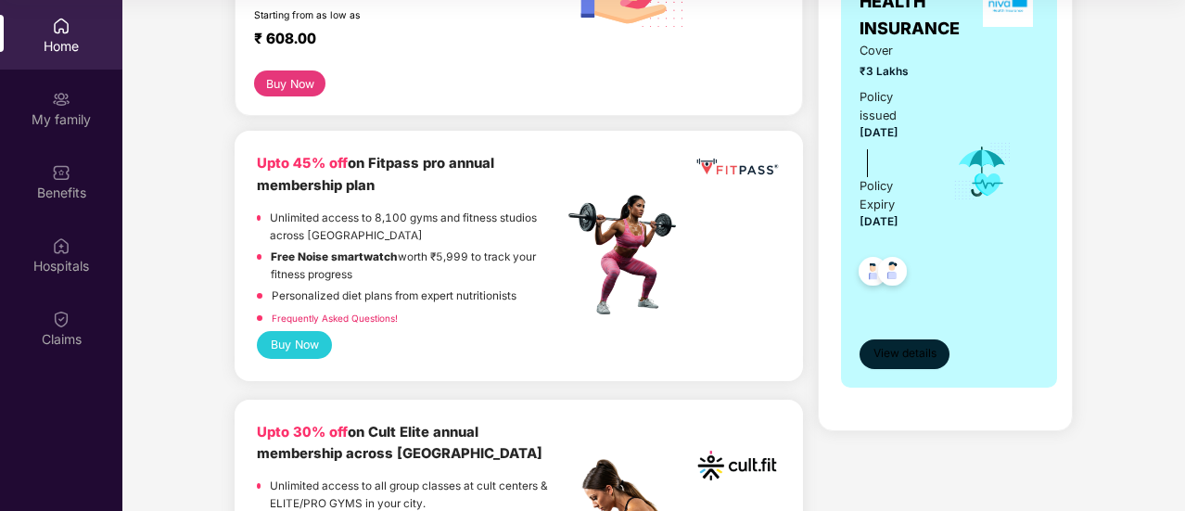
click at [897, 345] on span "View details" at bounding box center [904, 354] width 63 height 18
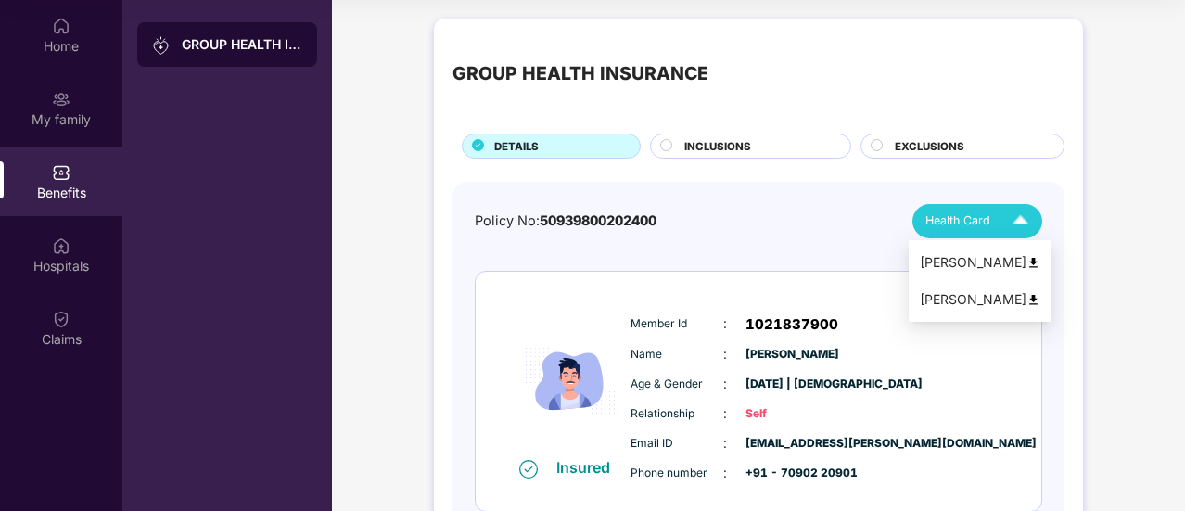
click at [955, 220] on span "Health Card" at bounding box center [957, 220] width 65 height 19
click at [972, 298] on div "[PERSON_NAME]" at bounding box center [979, 299] width 120 height 20
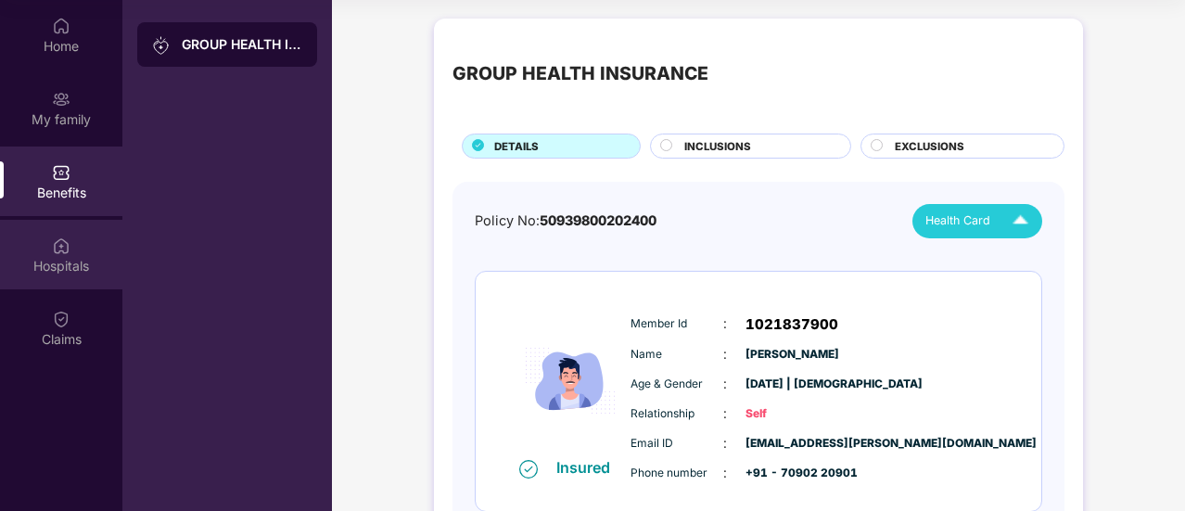
click at [67, 247] on img at bounding box center [61, 245] width 19 height 19
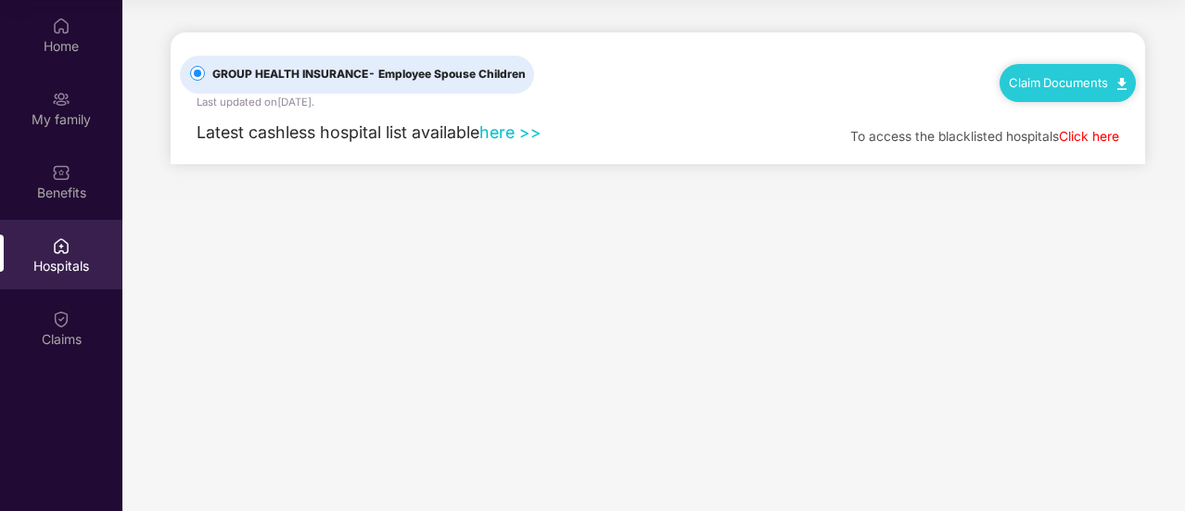
click at [510, 131] on link "here >>" at bounding box center [510, 131] width 62 height 19
click at [65, 179] on img at bounding box center [61, 172] width 19 height 19
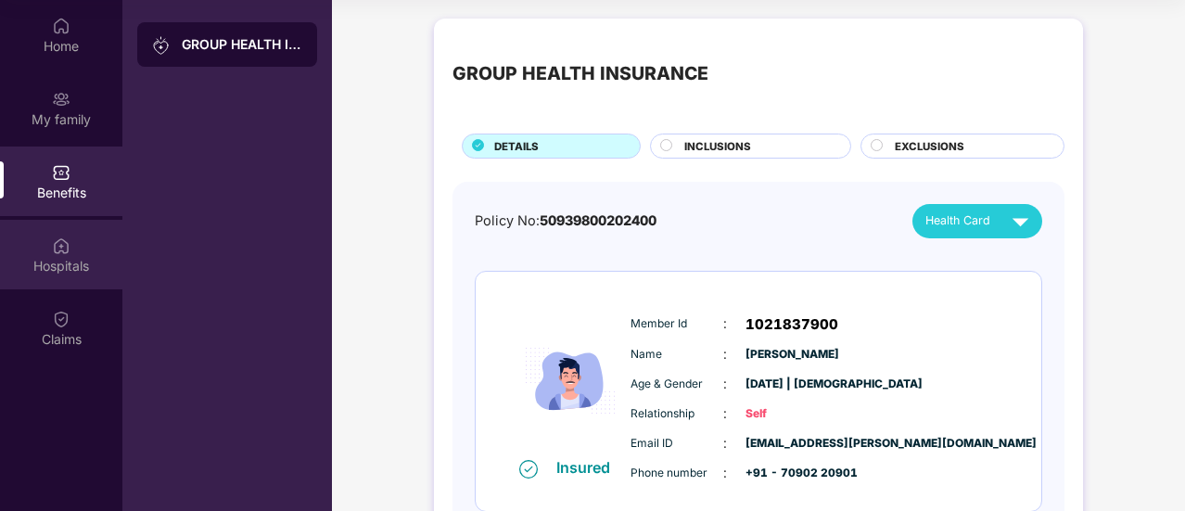
click at [54, 248] on img at bounding box center [61, 245] width 19 height 19
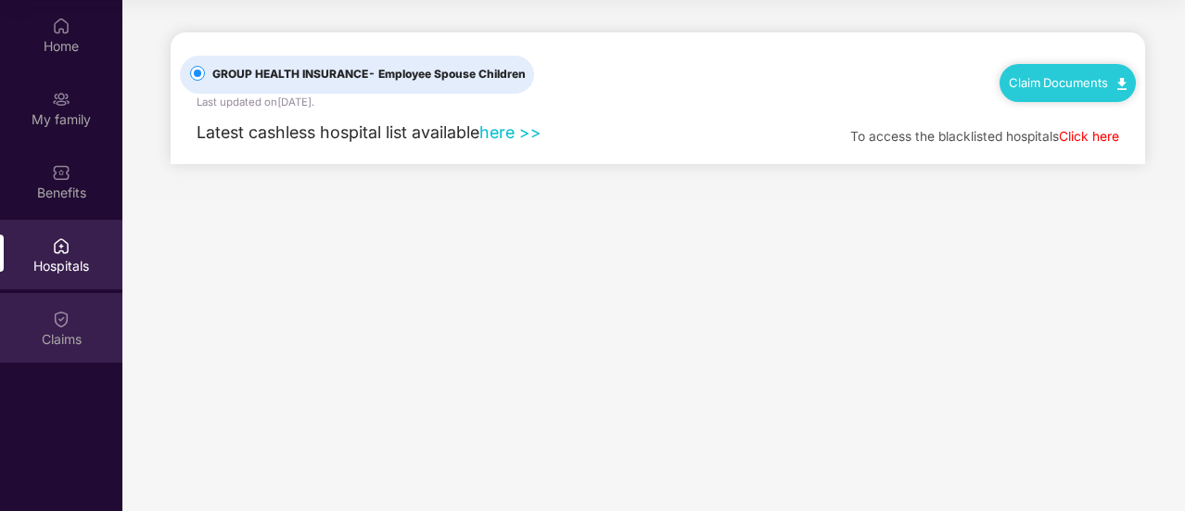
click at [57, 324] on img at bounding box center [61, 319] width 19 height 19
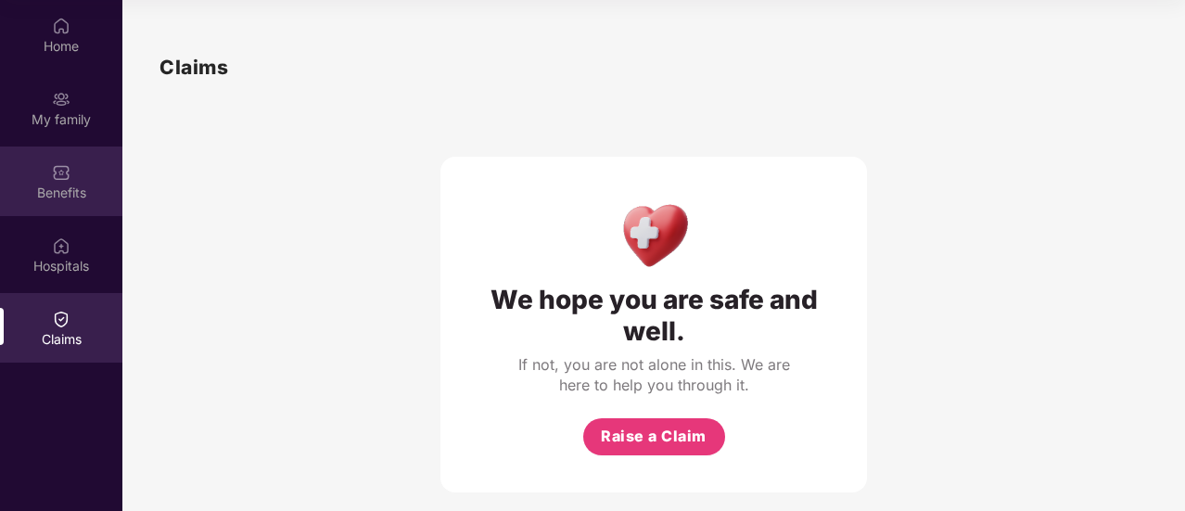
click at [61, 178] on img at bounding box center [61, 172] width 19 height 19
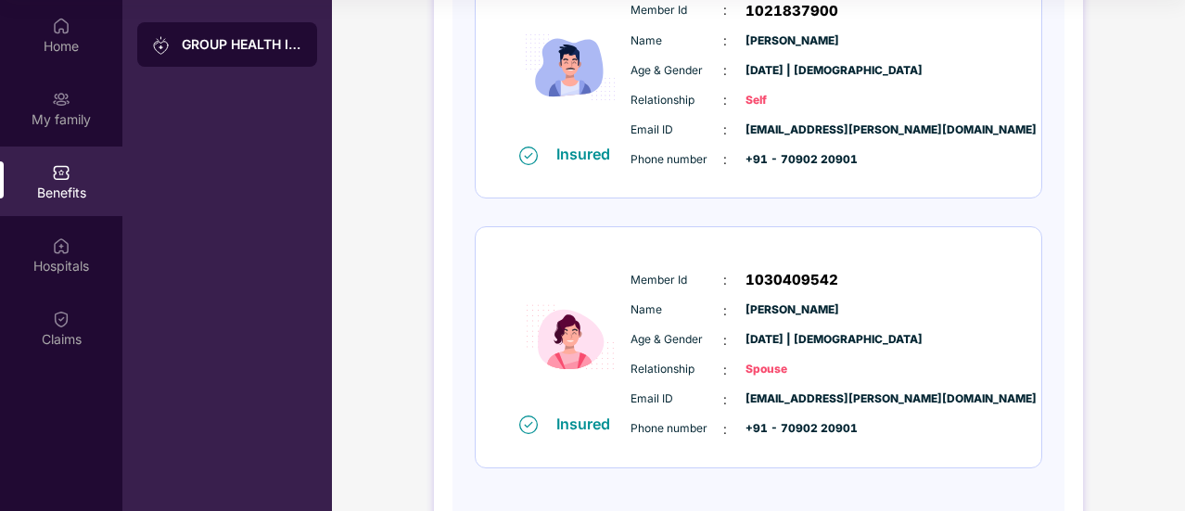
scroll to position [383, 0]
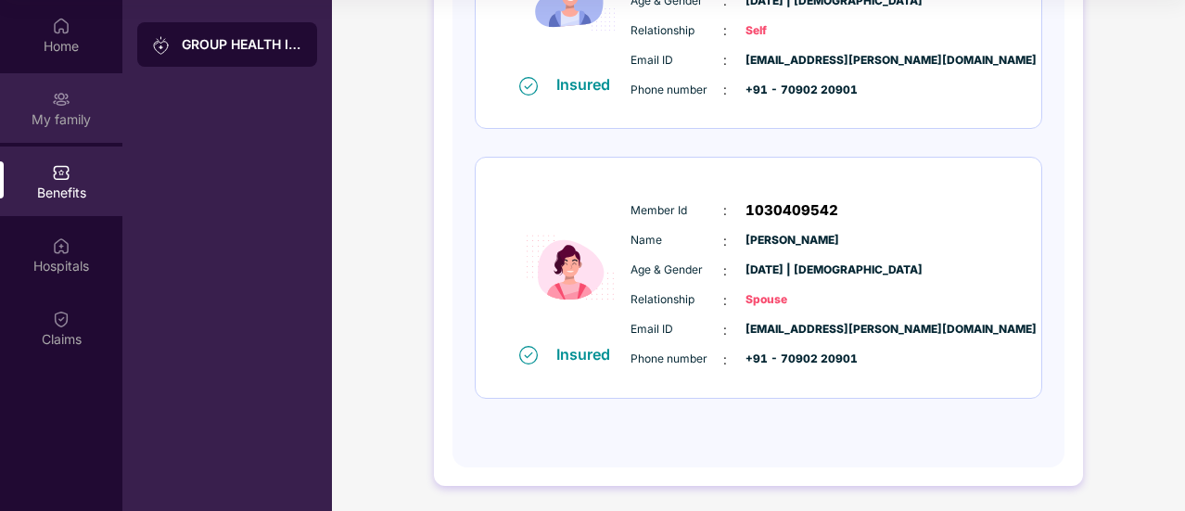
click at [59, 95] on img at bounding box center [61, 99] width 19 height 19
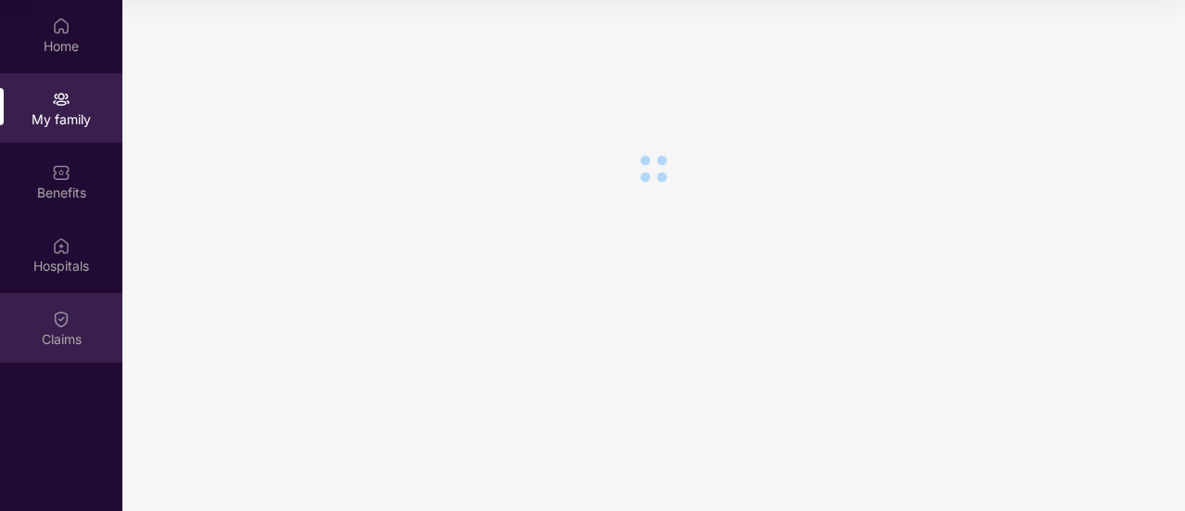
click at [45, 330] on div "Claims" at bounding box center [61, 339] width 122 height 19
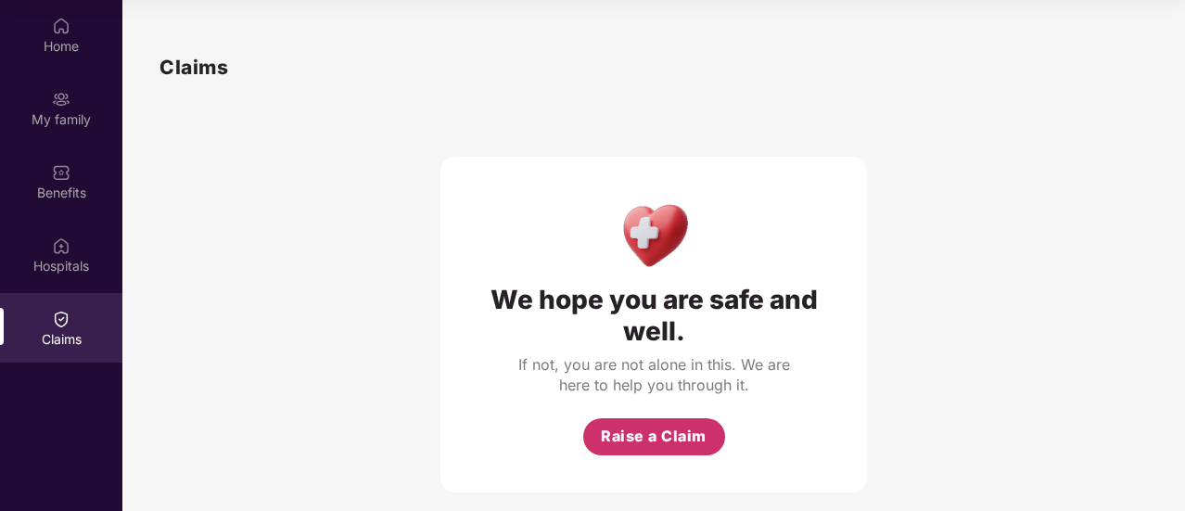
click at [610, 444] on span "Raise a Claim" at bounding box center [654, 436] width 106 height 23
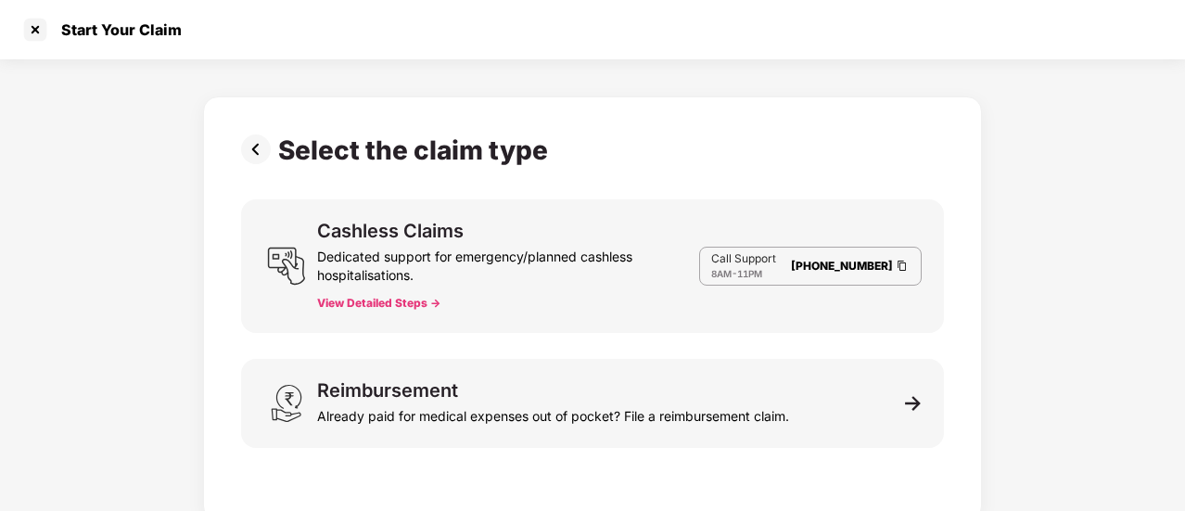
scroll to position [44, 0]
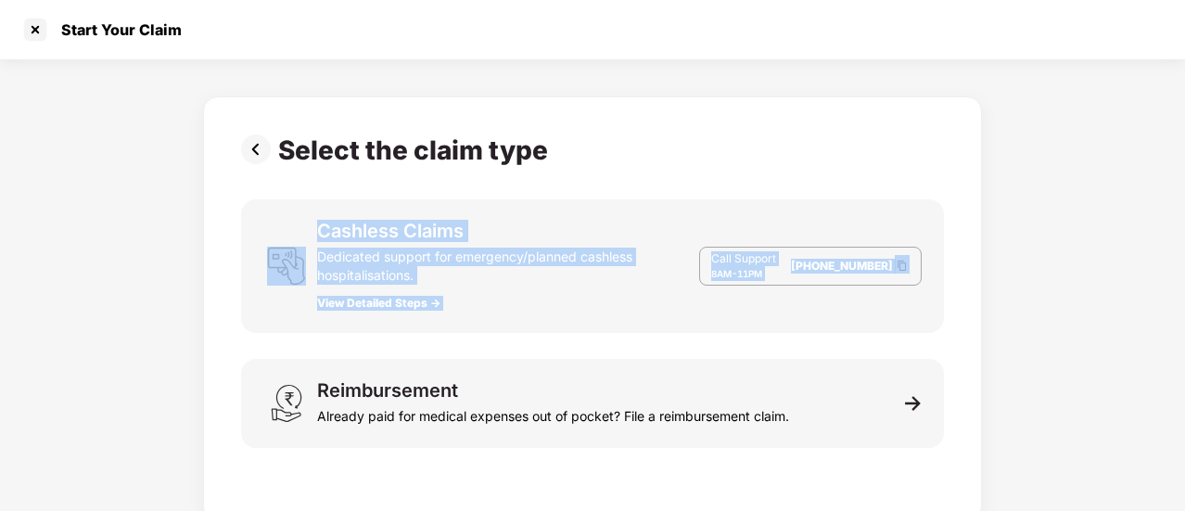
drag, startPoint x: 1182, startPoint y: 146, endPoint x: 1184, endPoint y: 312, distance: 165.9
click at [1184, 312] on div "Start Your Claim Select the claim type Cashless Claims Dedicated support for em…" at bounding box center [592, 255] width 1185 height 511
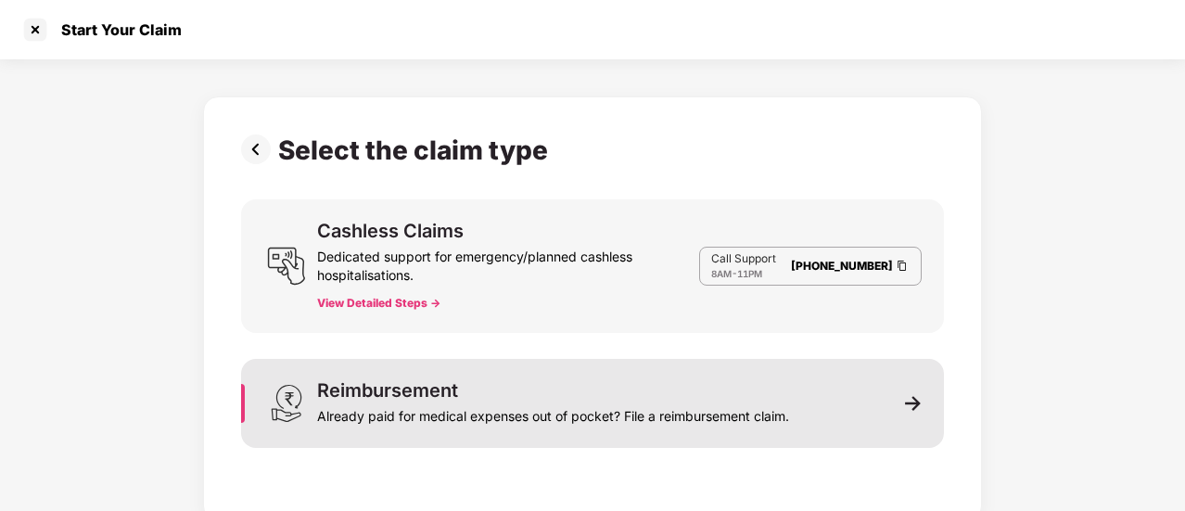
click at [450, 381] on div "Reimbursement" at bounding box center [387, 390] width 141 height 19
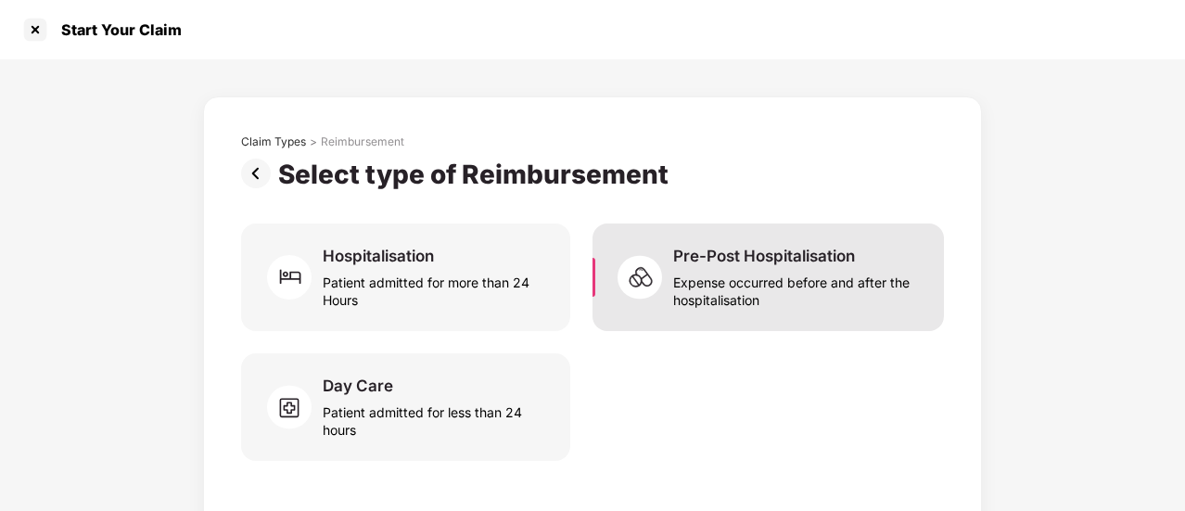
click at [800, 260] on div "Pre-Post Hospitalisation" at bounding box center [764, 256] width 182 height 20
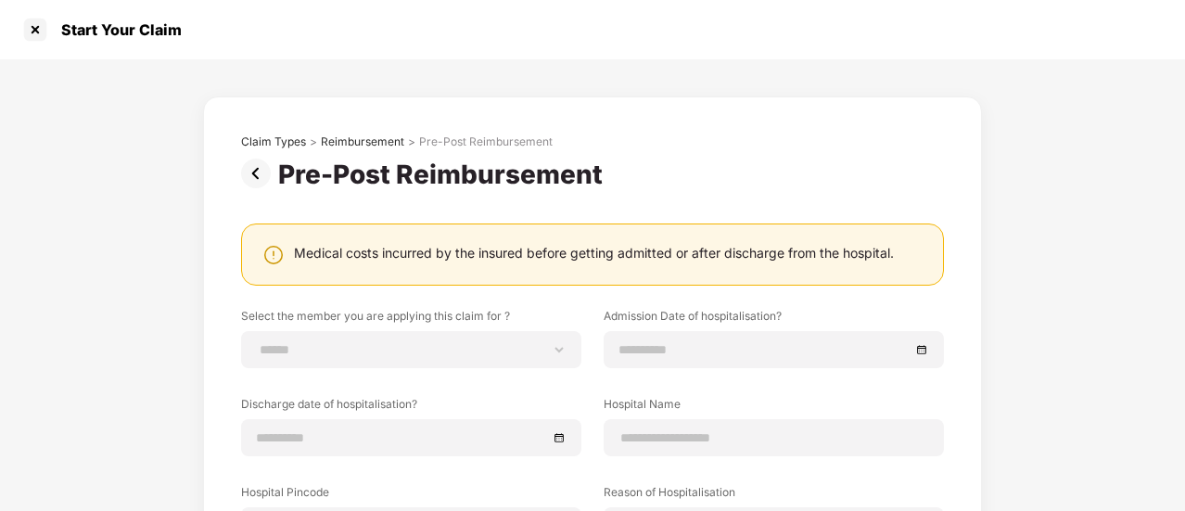
click at [1039, 375] on div "**********" at bounding box center [592, 449] width 1185 height 781
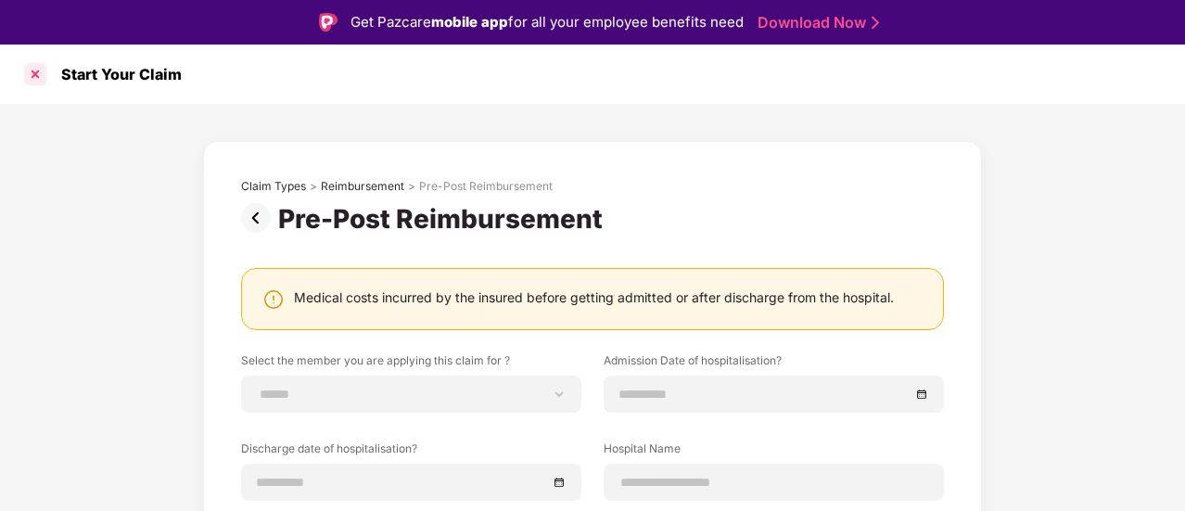
click at [33, 80] on div at bounding box center [35, 74] width 30 height 30
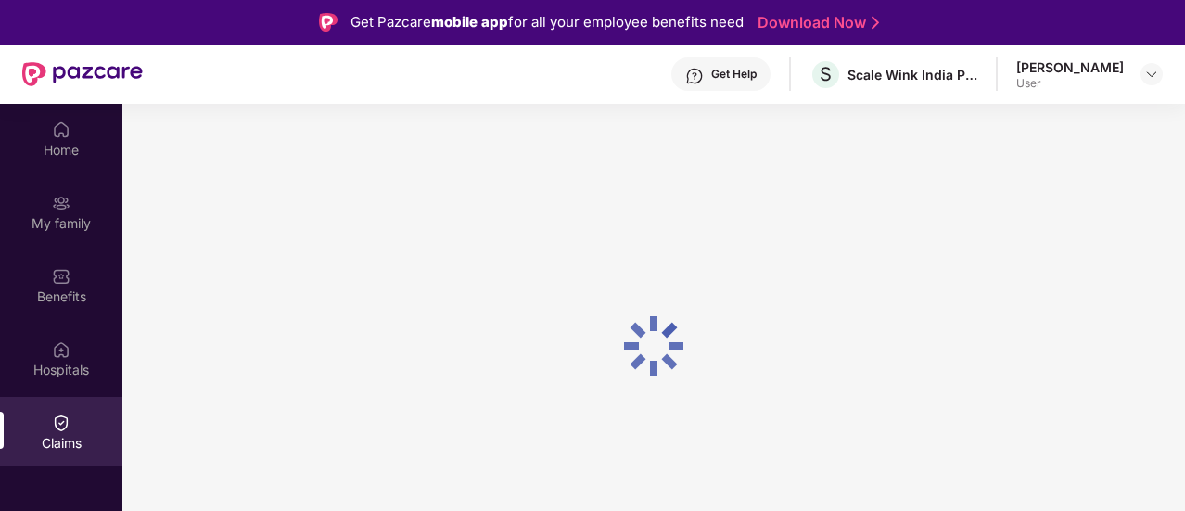
scroll to position [104, 0]
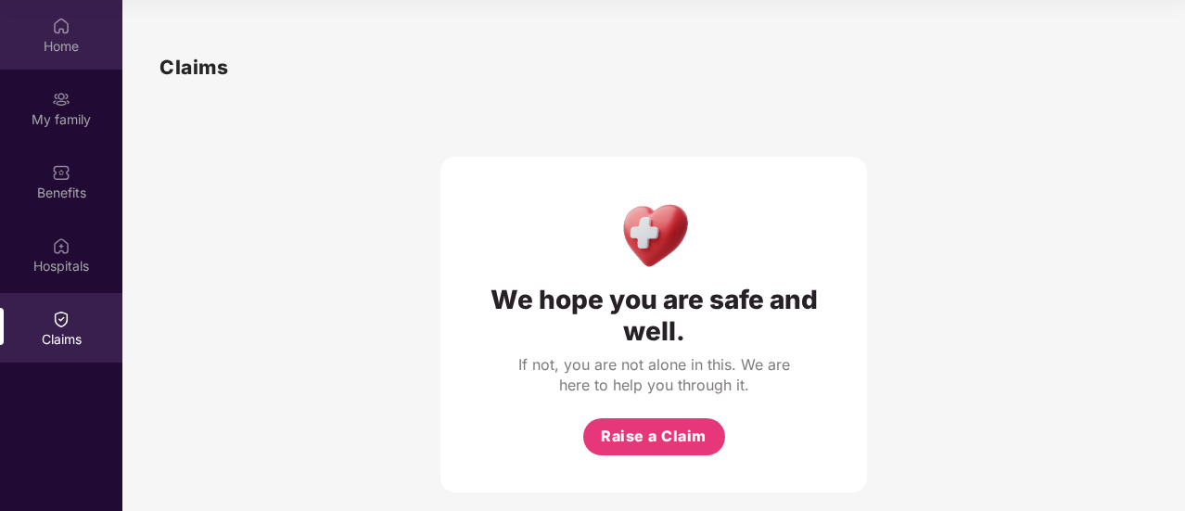
click at [57, 37] on div "Home" at bounding box center [61, 46] width 122 height 19
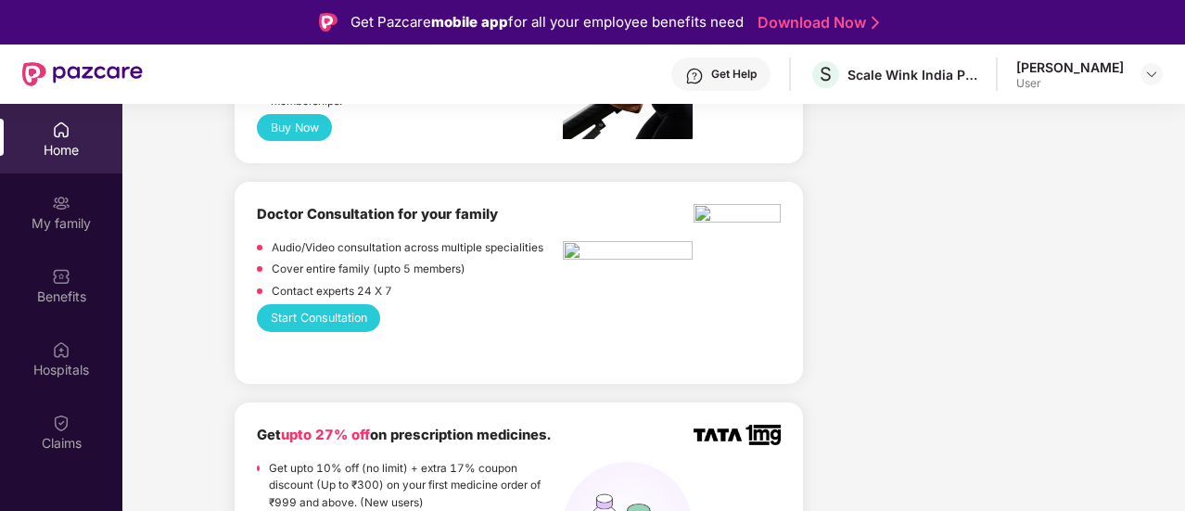
scroll to position [945, 0]
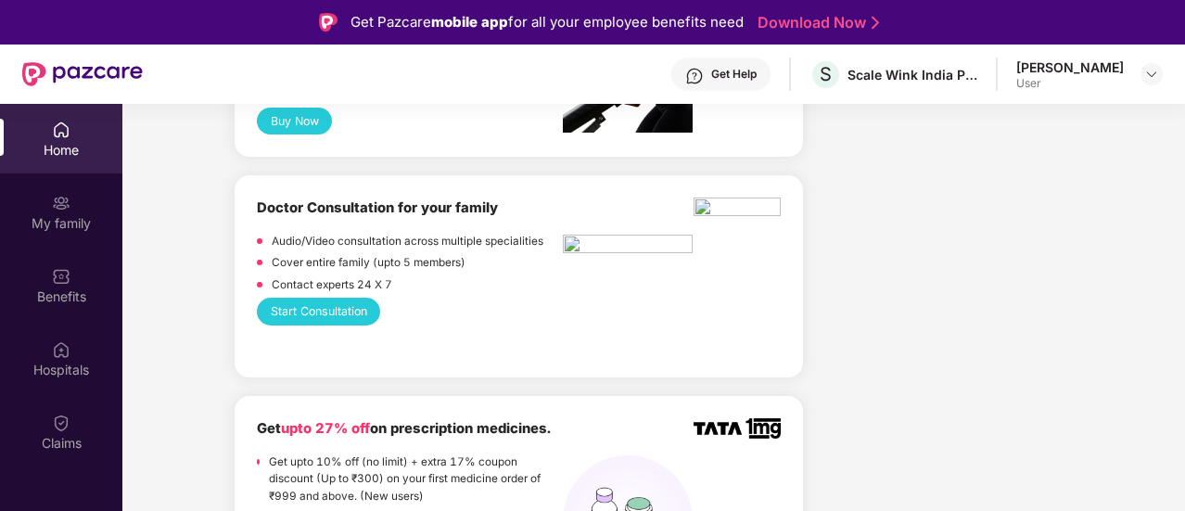
drag, startPoint x: 1182, startPoint y: 243, endPoint x: 1182, endPoint y: 260, distance: 16.7
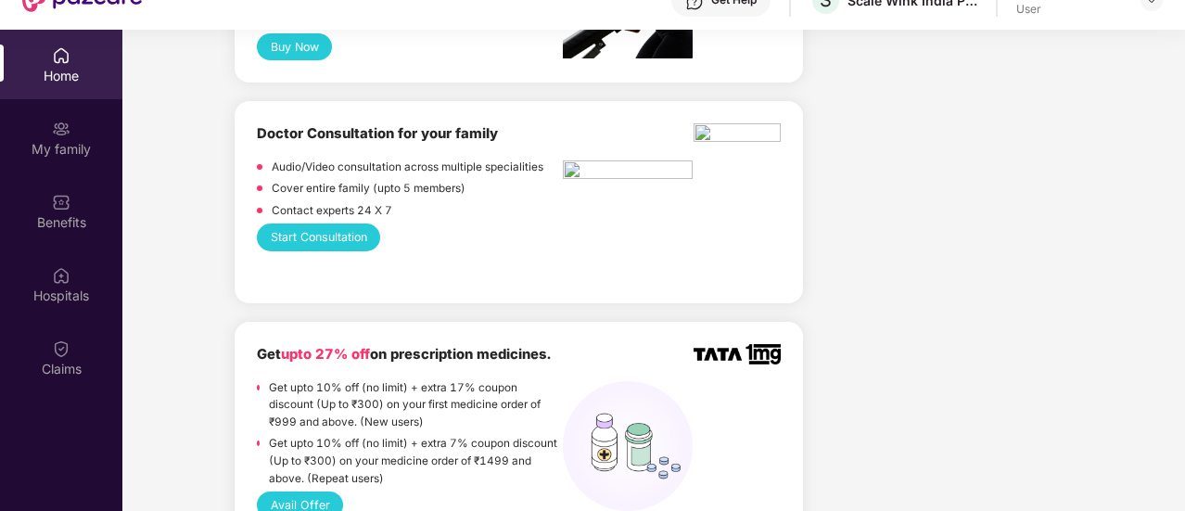
scroll to position [104, 0]
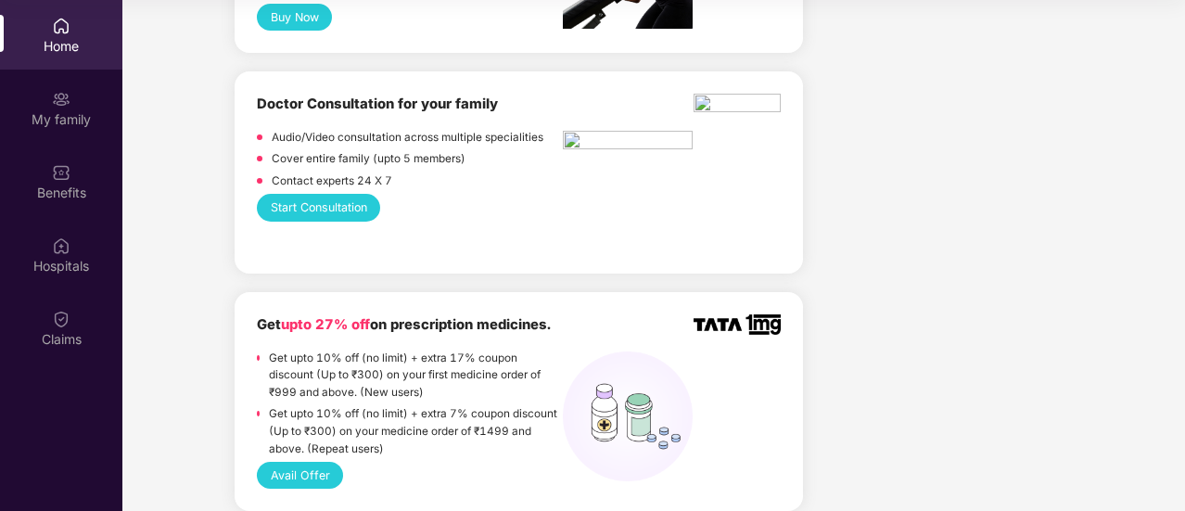
click at [515, 448] on p "Get upto 10% off (no limit) + extra 7% coupon discount (Up to ₹300) on your med…" at bounding box center [416, 431] width 294 height 52
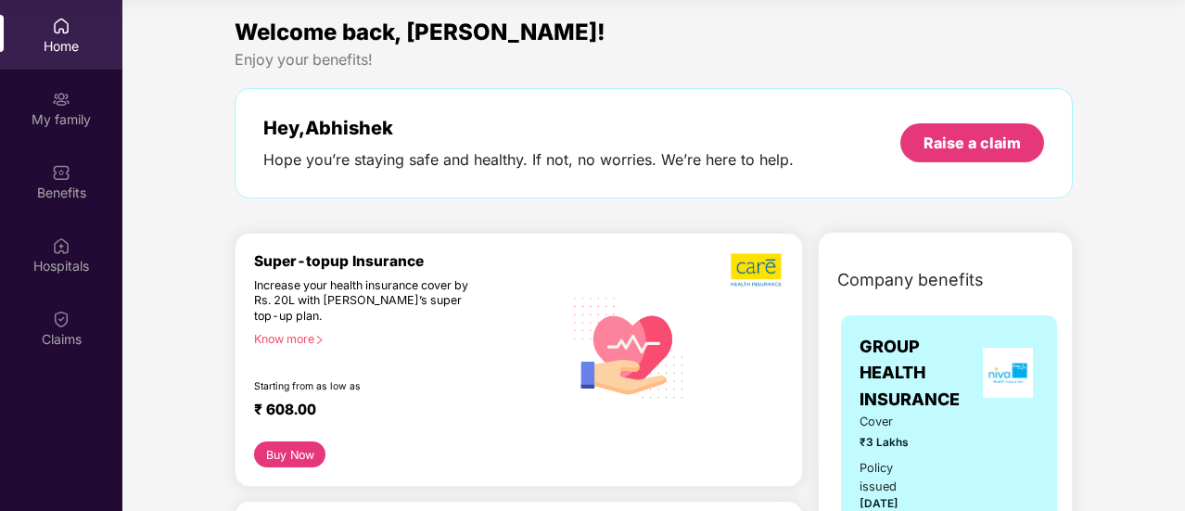
click at [295, 332] on div "Know more" at bounding box center [403, 338] width 298 height 13
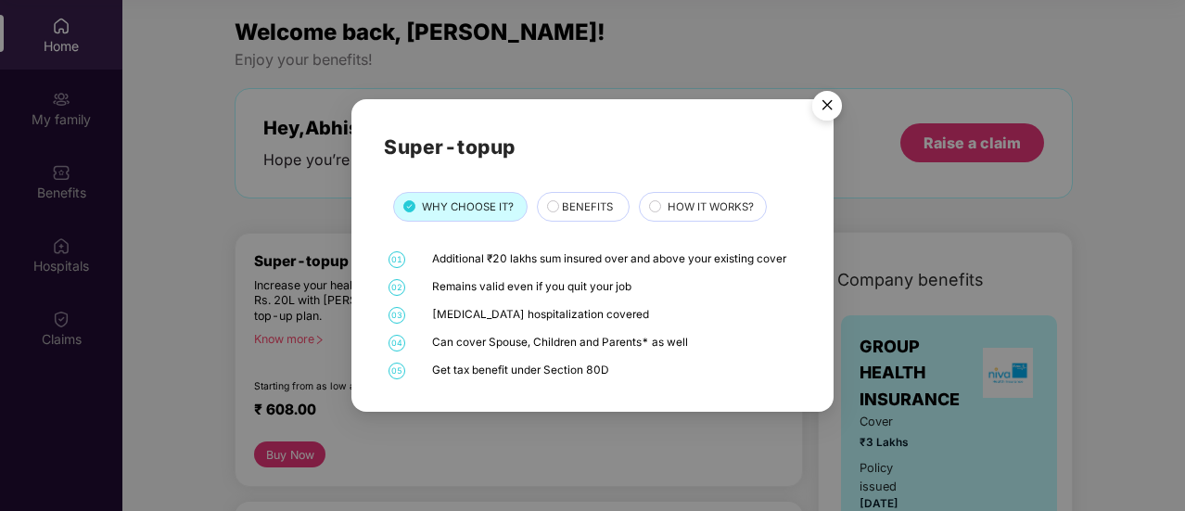
click at [548, 209] on circle at bounding box center [552, 205] width 11 height 11
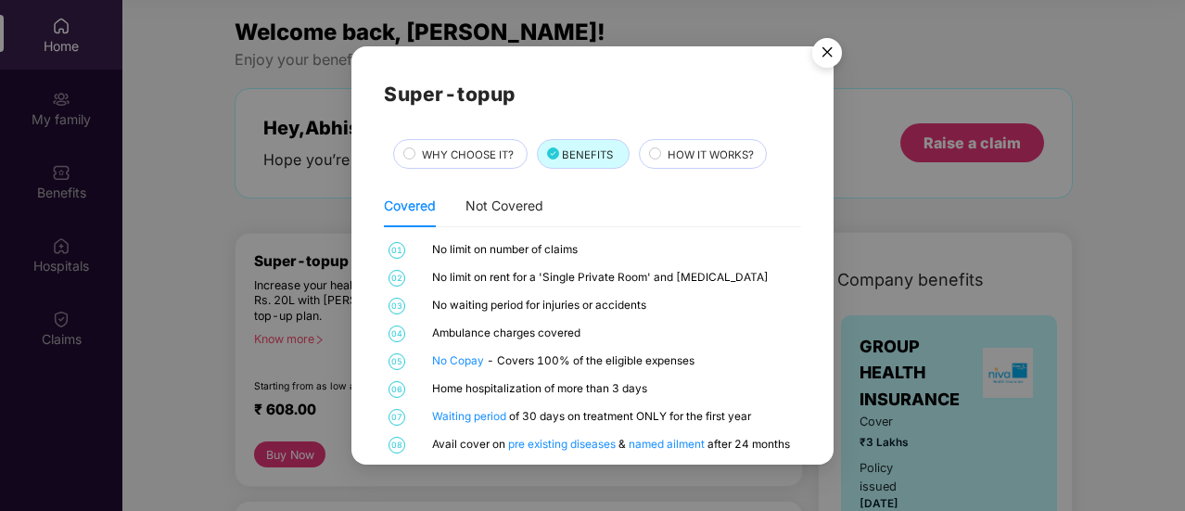
click at [654, 153] on circle at bounding box center [654, 152] width 11 height 11
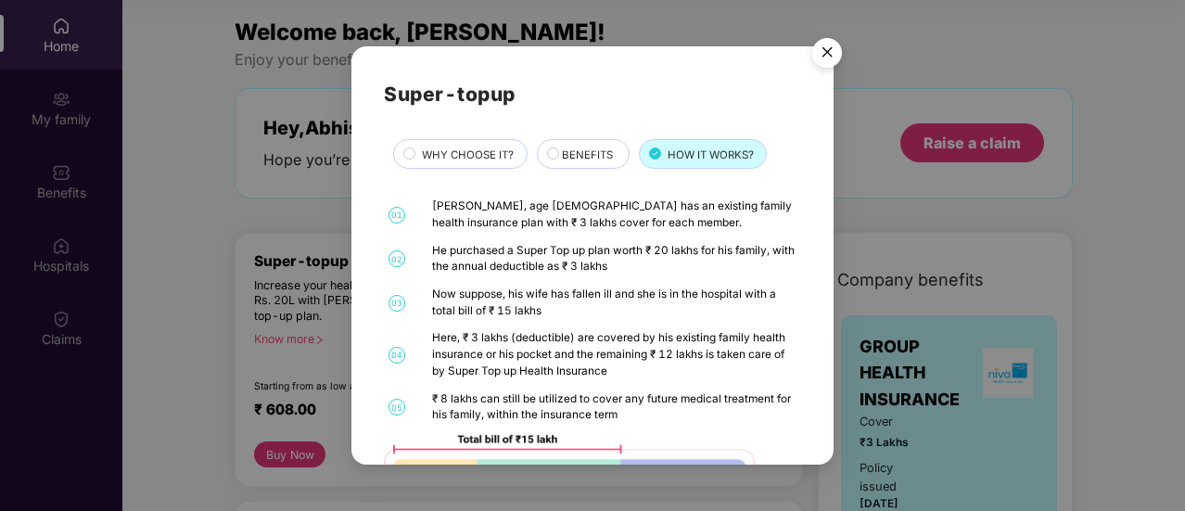
click at [732, 235] on div "01 [PERSON_NAME], age [DEMOGRAPHIC_DATA] has an existing family health insuranc…" at bounding box center [592, 372] width 417 height 349
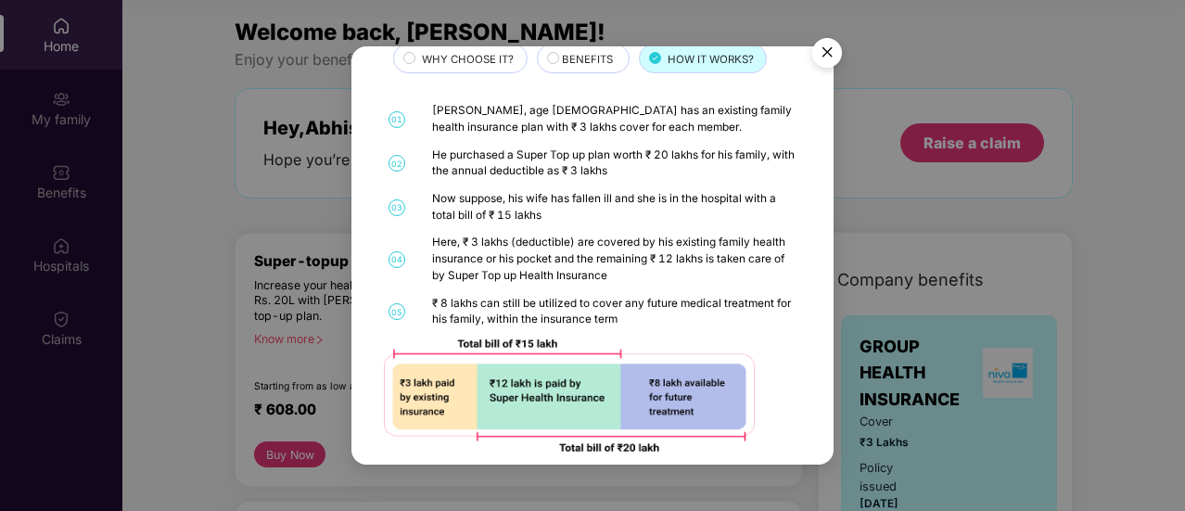
scroll to position [93, 0]
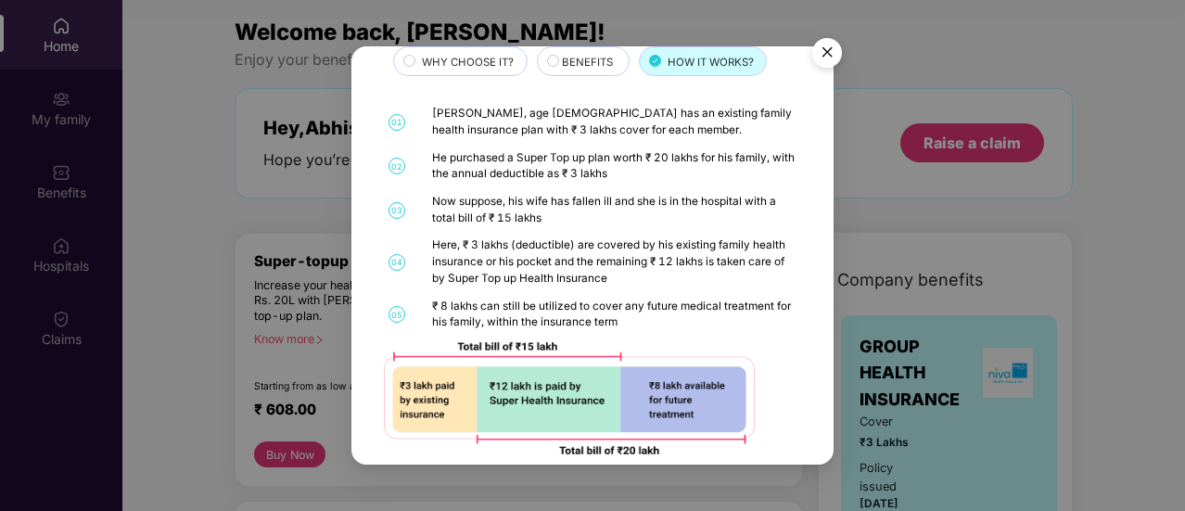
click at [821, 52] on img "Close" at bounding box center [827, 56] width 52 height 52
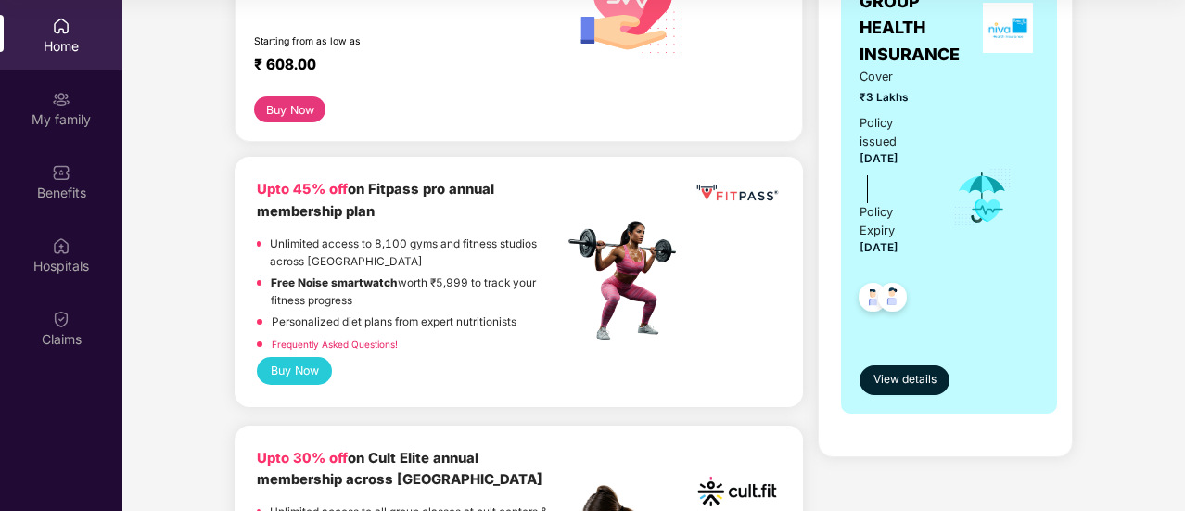
scroll to position [382, 0]
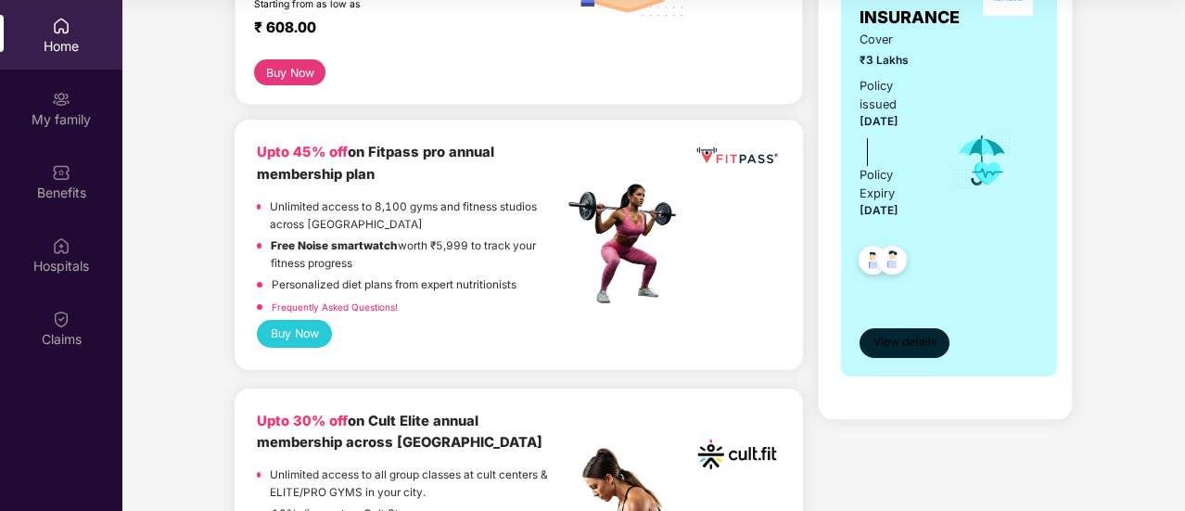
click at [886, 334] on span "View details" at bounding box center [904, 343] width 63 height 18
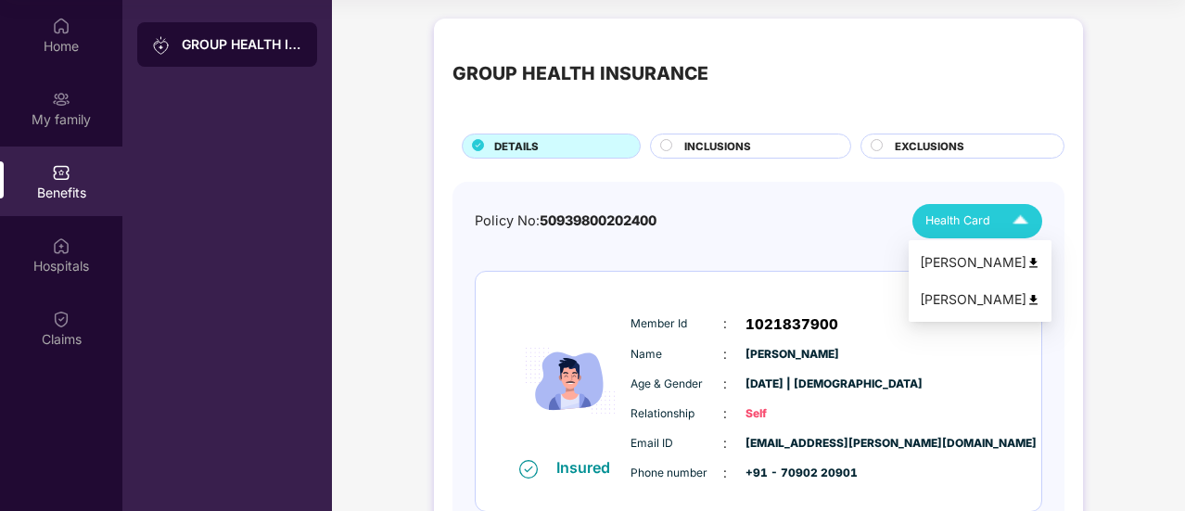
click at [979, 222] on span "Health Card" at bounding box center [957, 220] width 65 height 19
click at [998, 260] on div "[PERSON_NAME]" at bounding box center [979, 262] width 120 height 20
click at [979, 215] on span "Health Card" at bounding box center [957, 220] width 65 height 19
click at [969, 307] on div "[PERSON_NAME]" at bounding box center [979, 299] width 120 height 20
